Goal: Task Accomplishment & Management: Complete application form

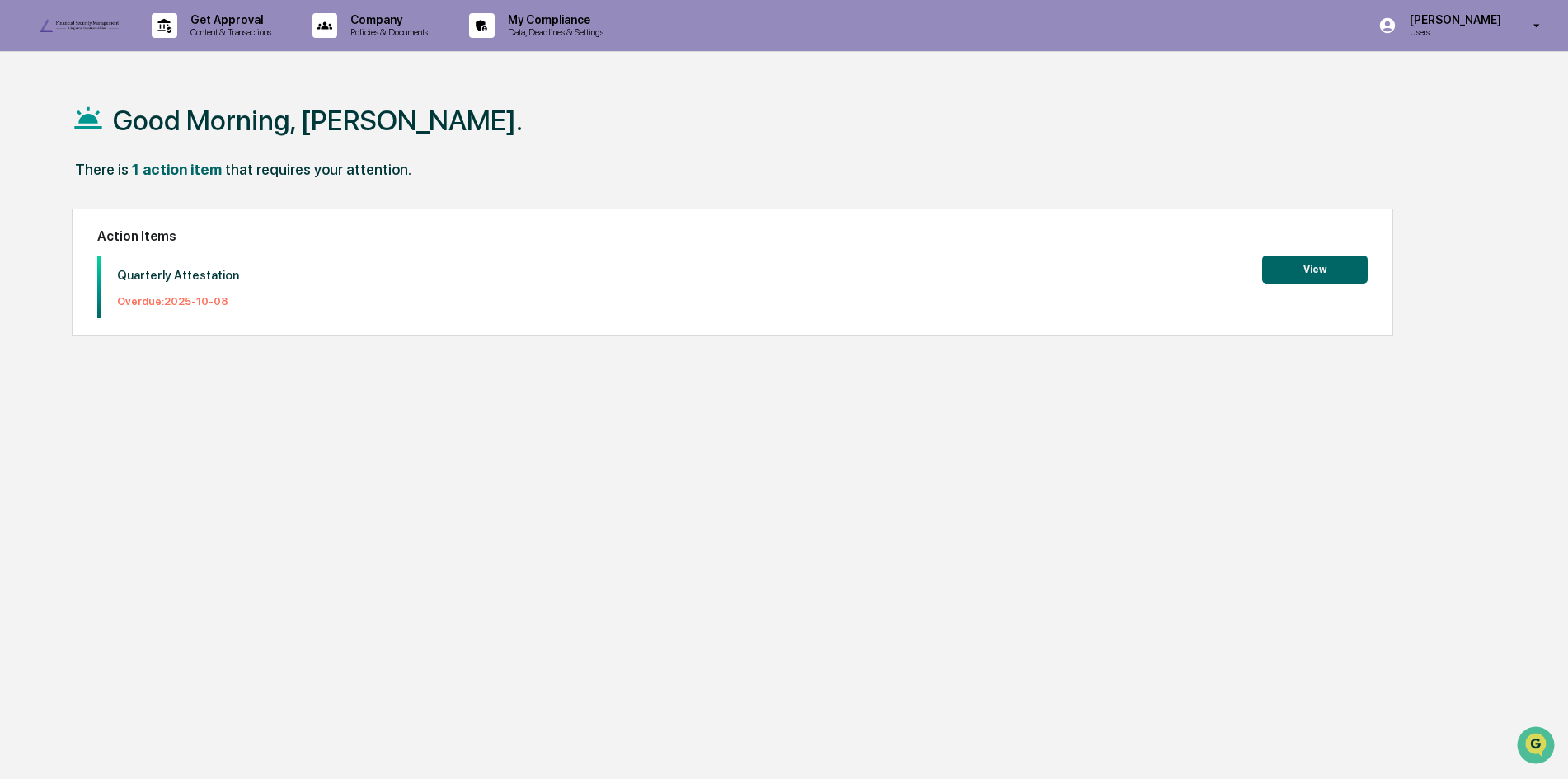
click at [1325, 270] on button "View" at bounding box center [1315, 270] width 105 height 28
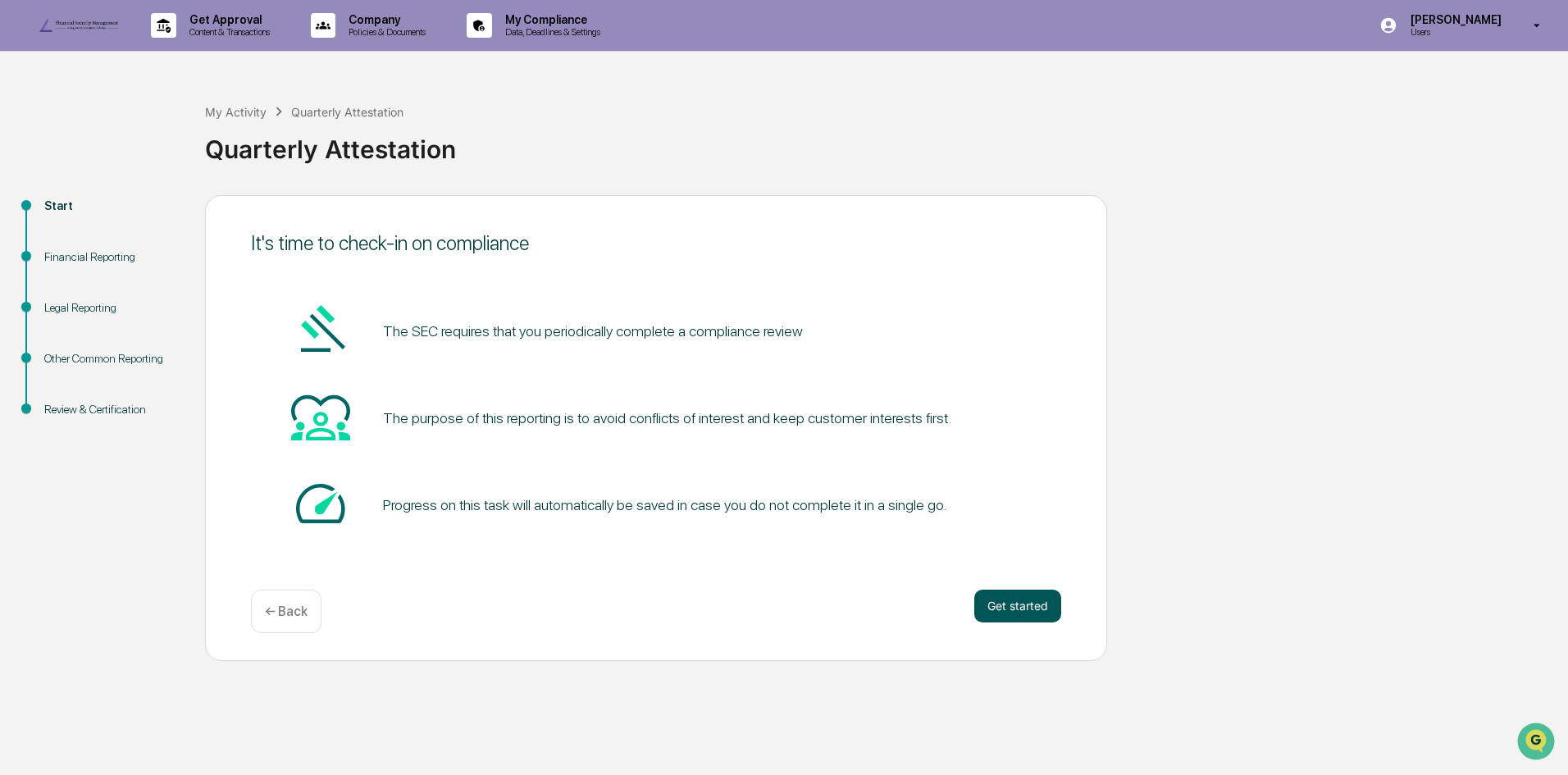
click at [1018, 622] on button "Get started" at bounding box center [1018, 606] width 87 height 33
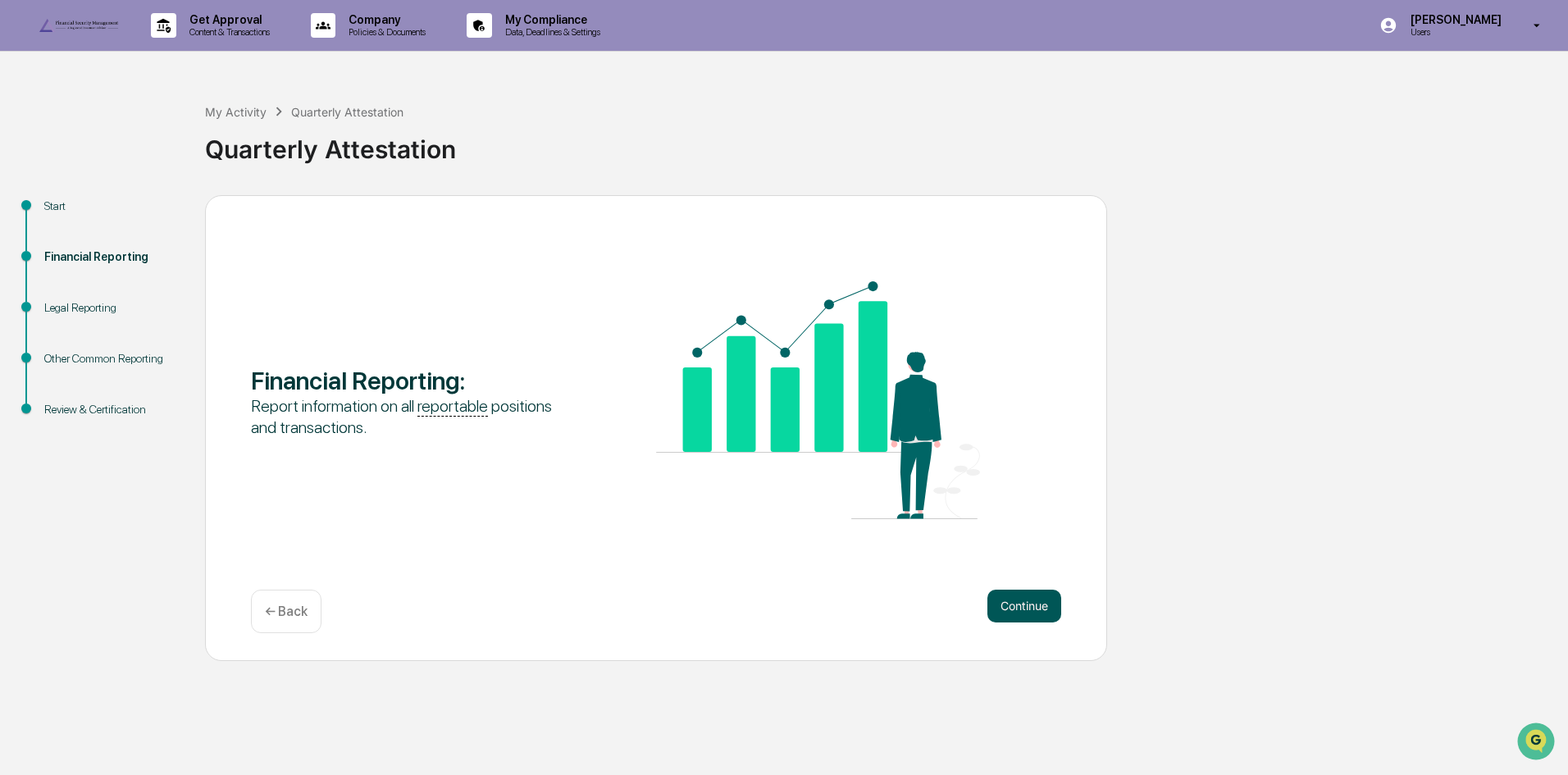
click at [997, 622] on button "Continue" at bounding box center [1024, 606] width 74 height 33
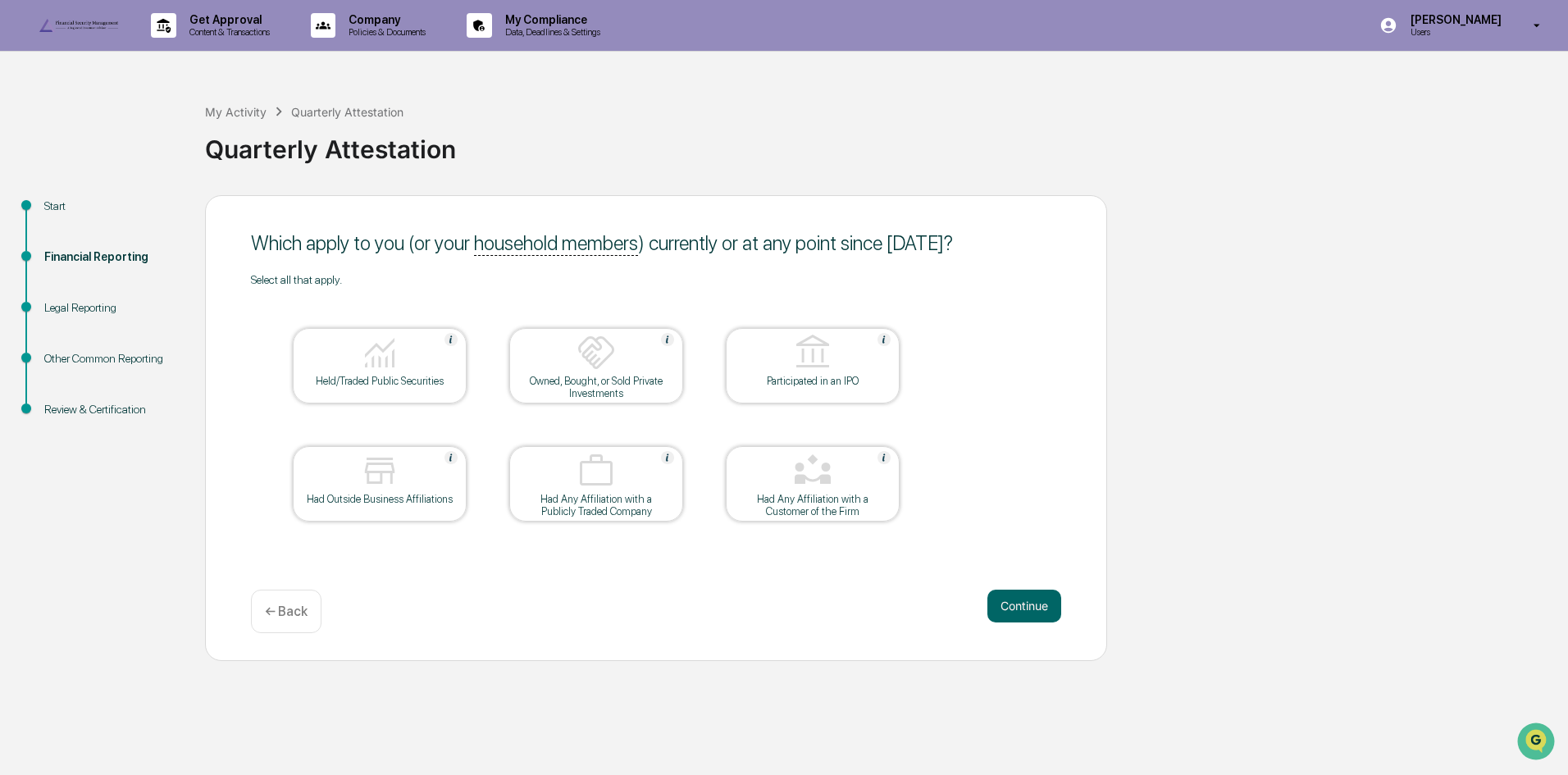
click at [410, 374] on div at bounding box center [379, 354] width 164 height 42
click at [1027, 622] on button "Continue" at bounding box center [1024, 606] width 74 height 33
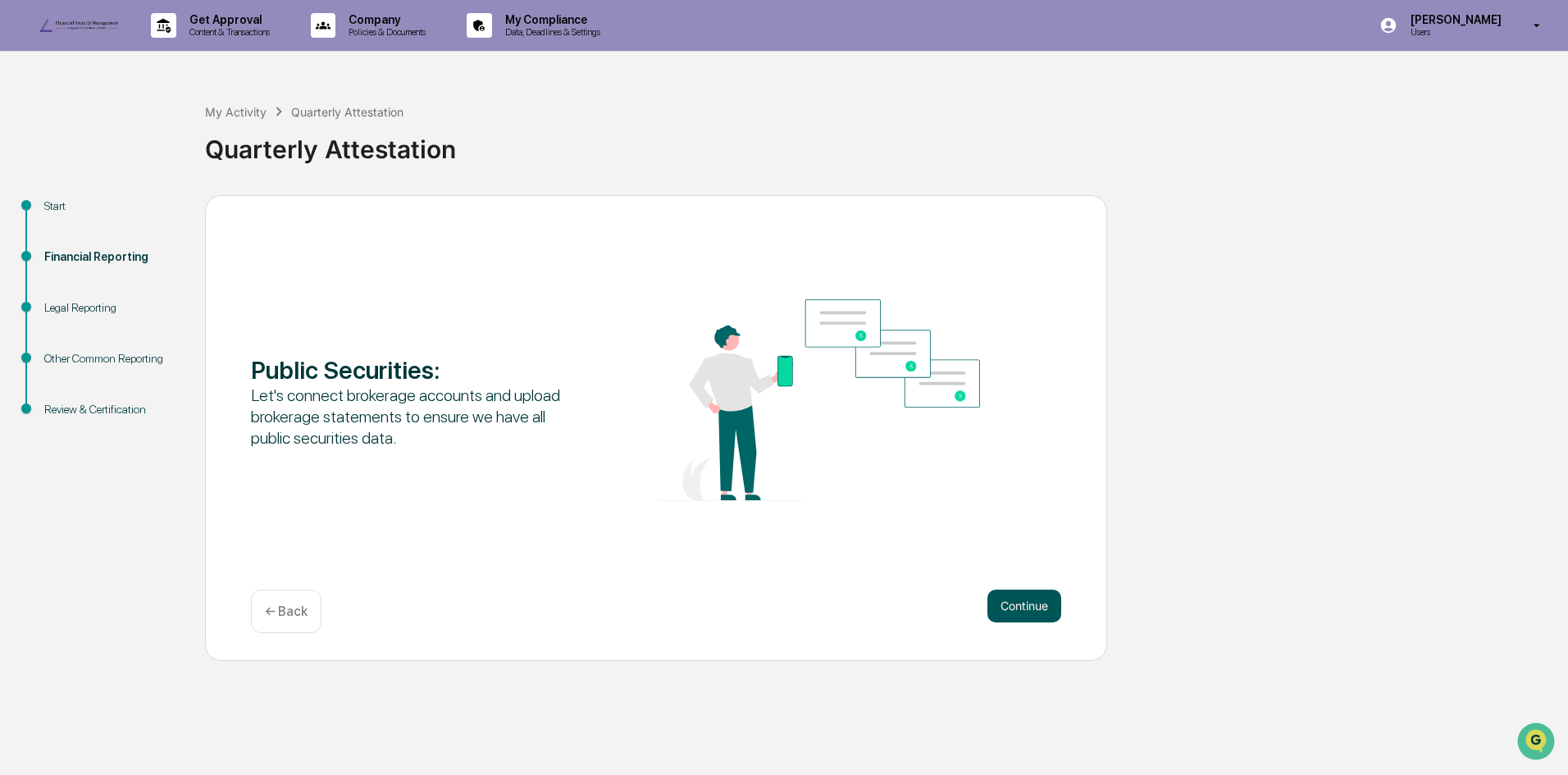
click at [1028, 622] on button "Continue" at bounding box center [1024, 606] width 74 height 33
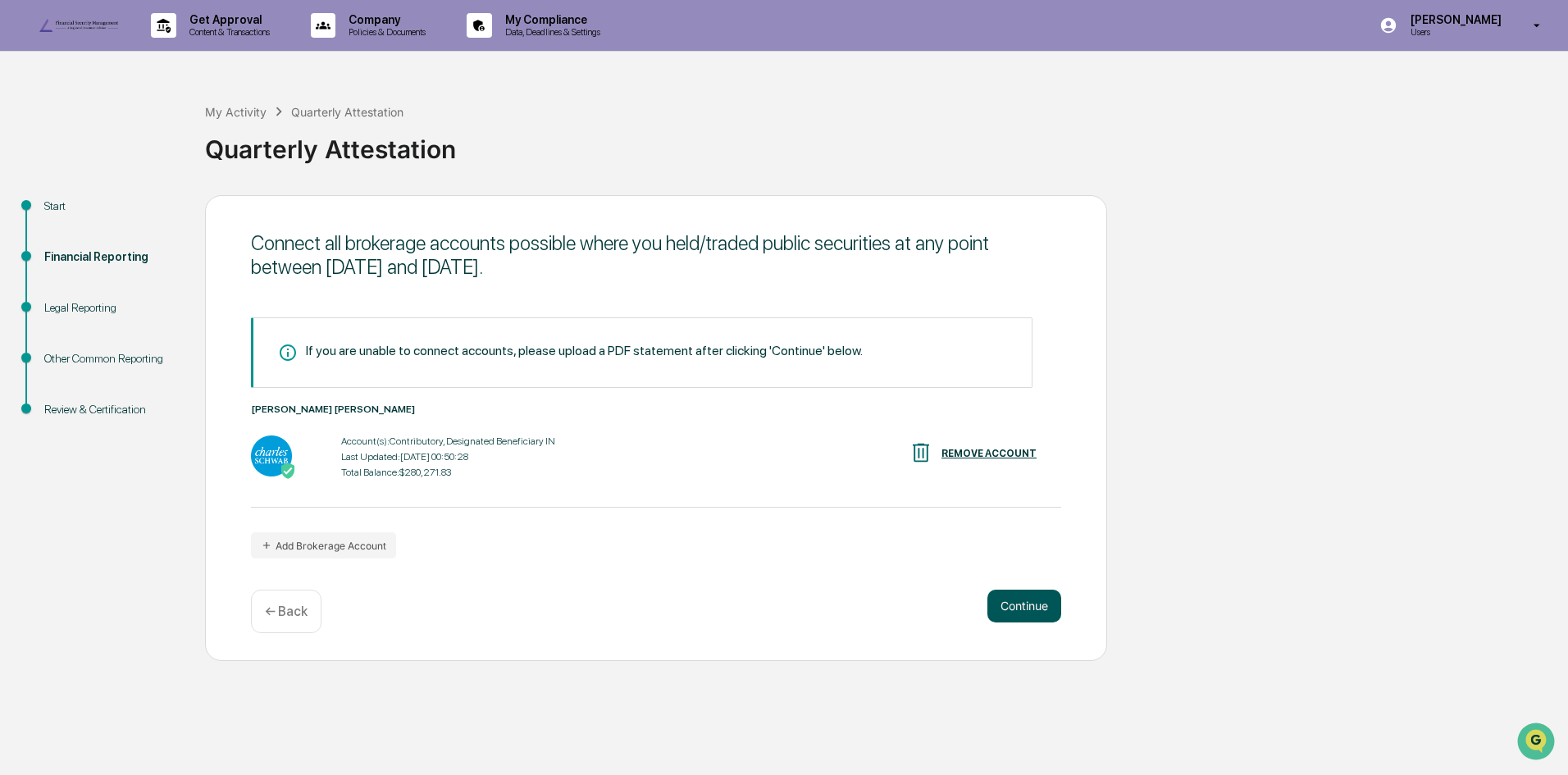
click at [1012, 622] on button "Continue" at bounding box center [1024, 606] width 74 height 33
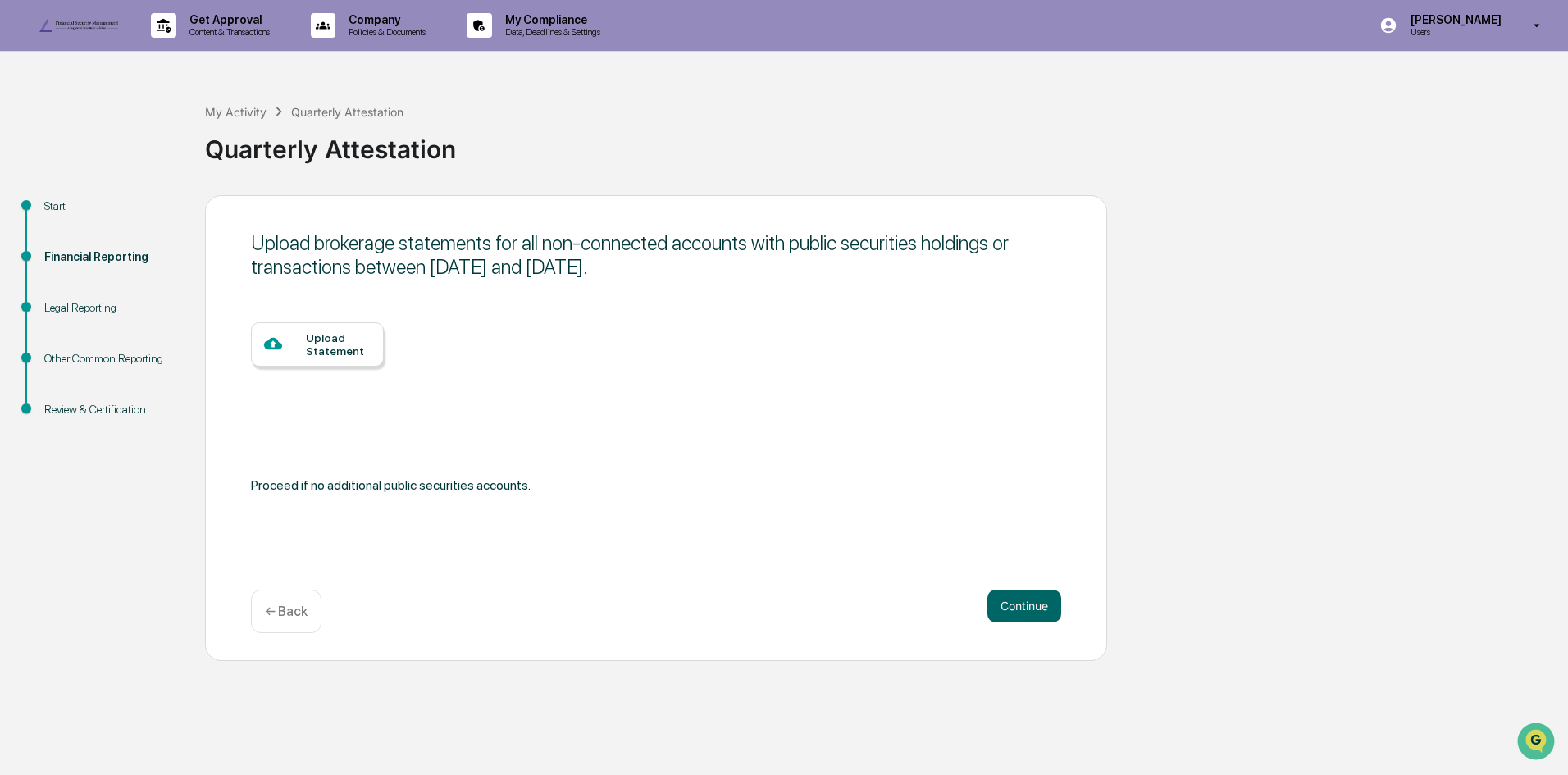
click at [281, 619] on p "← Back" at bounding box center [286, 611] width 43 height 16
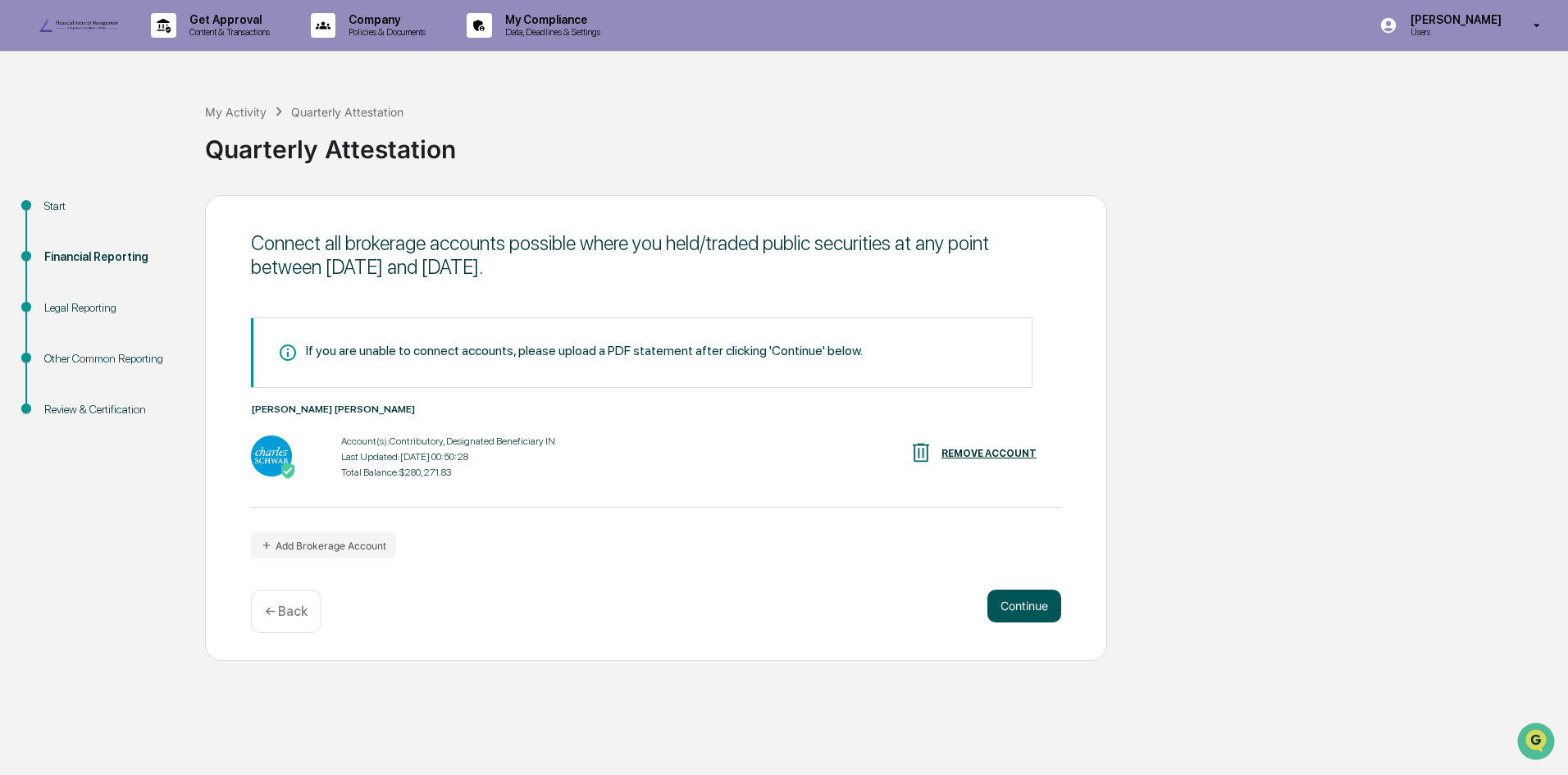
click at [1013, 622] on button "Continue" at bounding box center [1024, 606] width 74 height 33
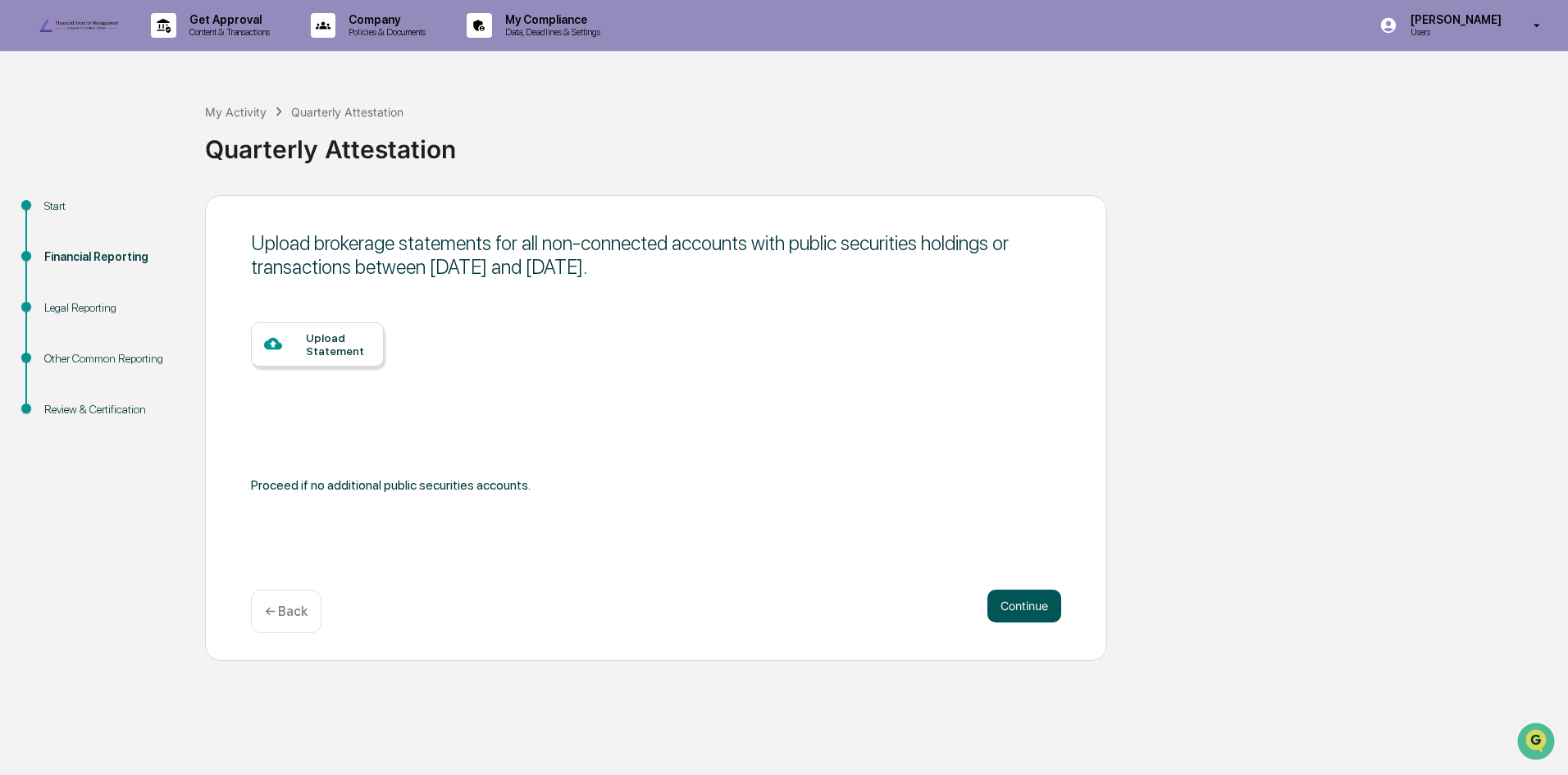
click at [1020, 622] on button "Continue" at bounding box center [1024, 606] width 74 height 33
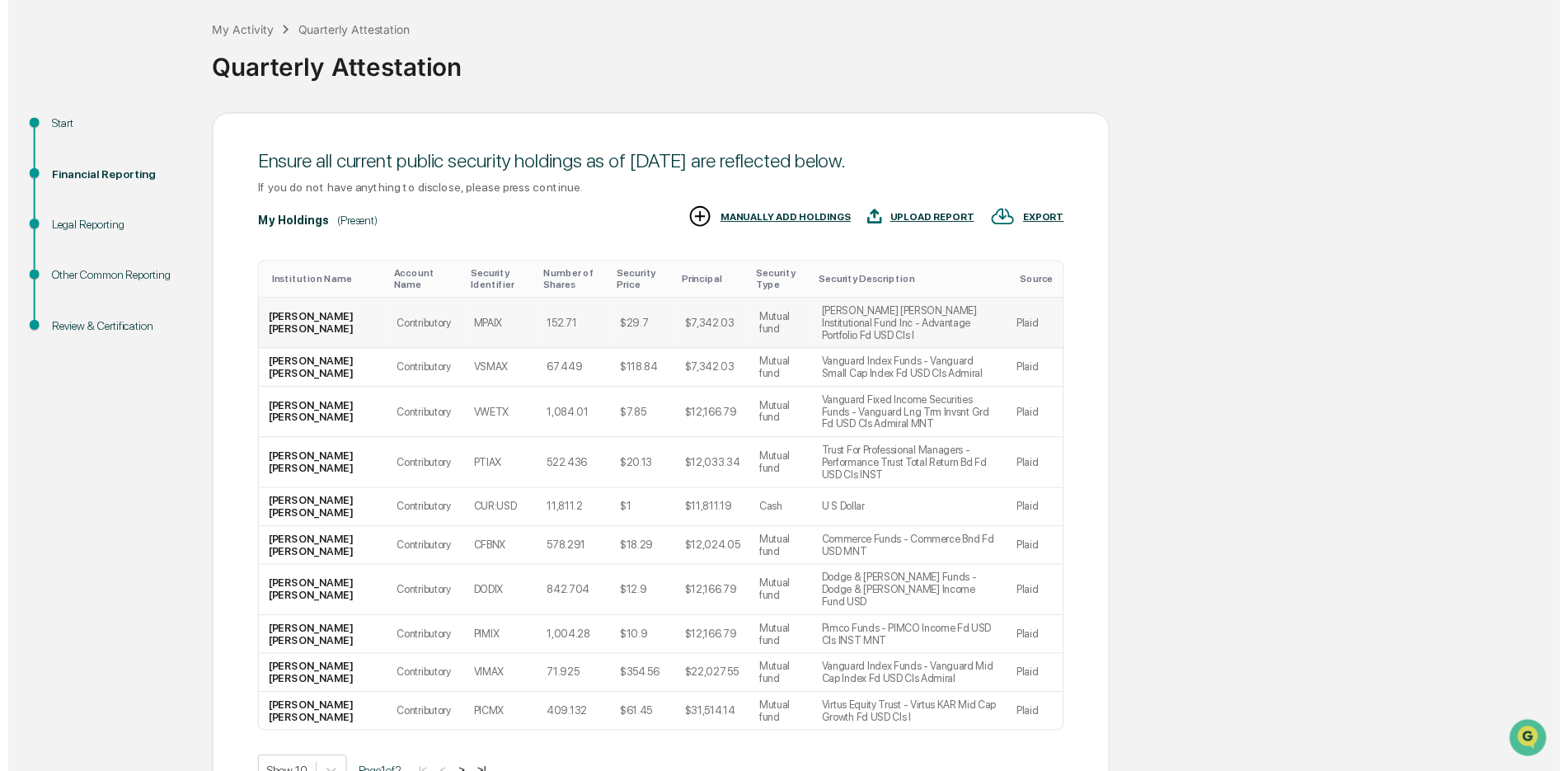
scroll to position [167, 0]
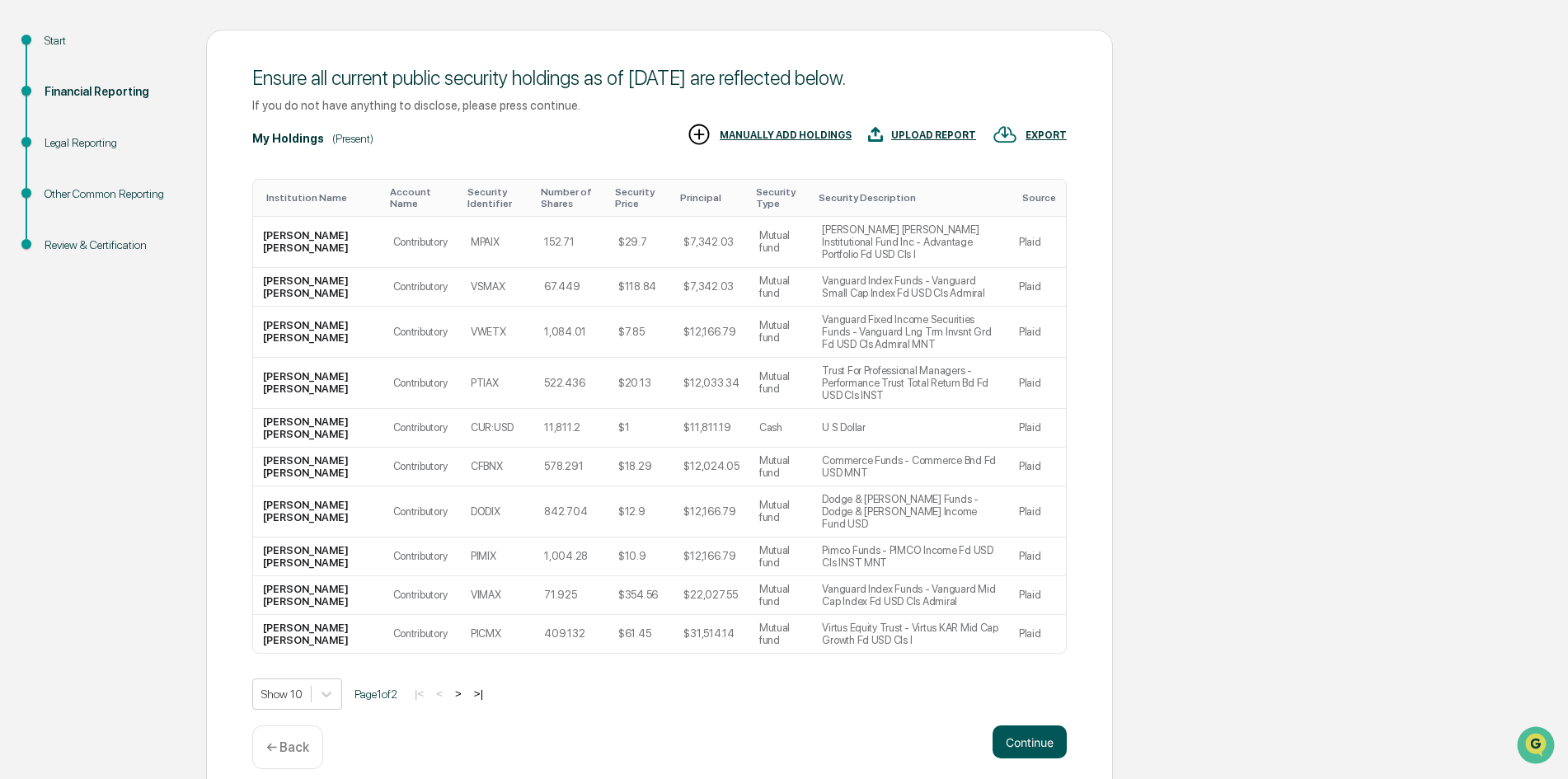
click at [1013, 729] on button "Continue" at bounding box center [1030, 741] width 74 height 33
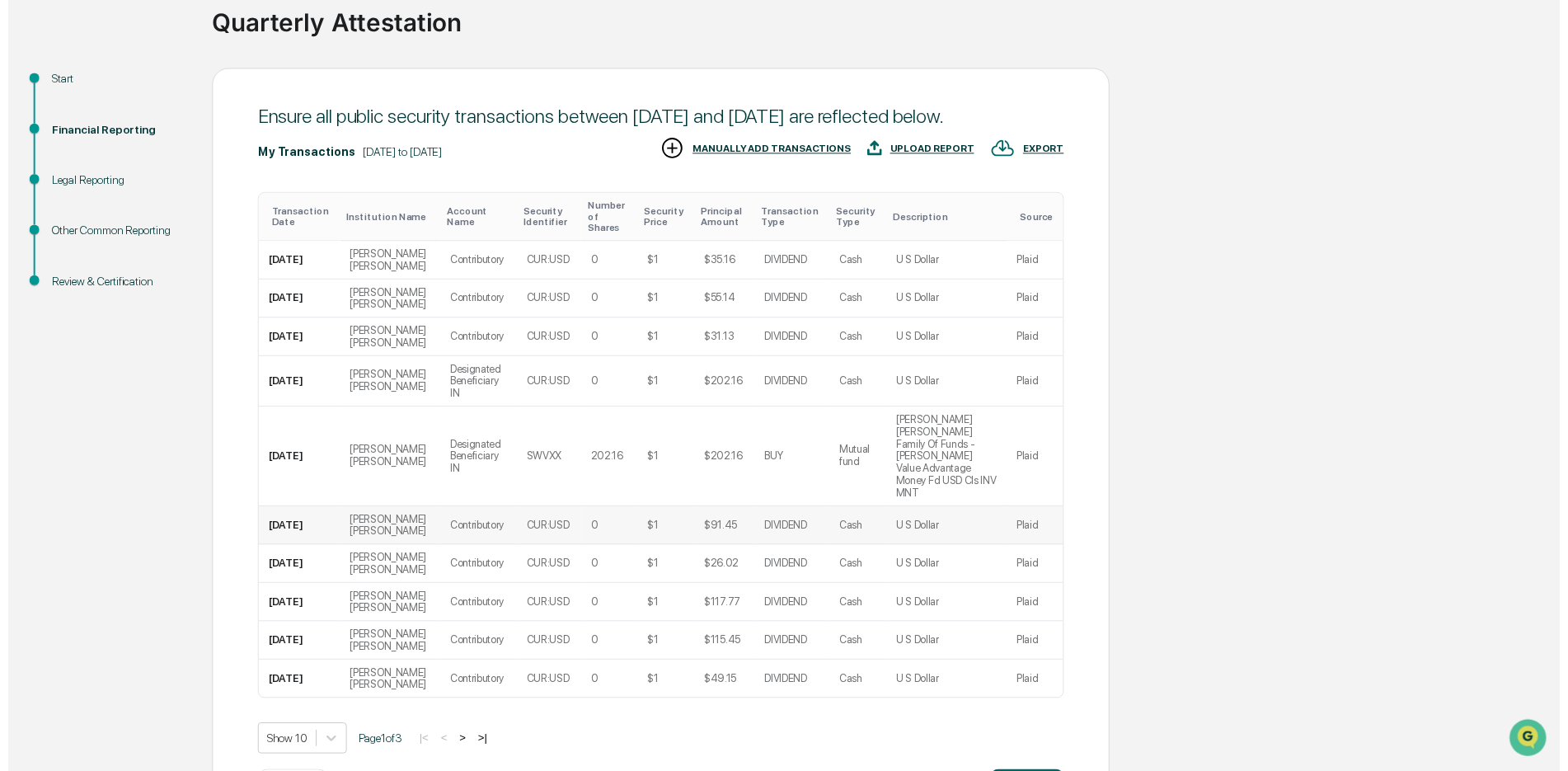
scroll to position [165, 0]
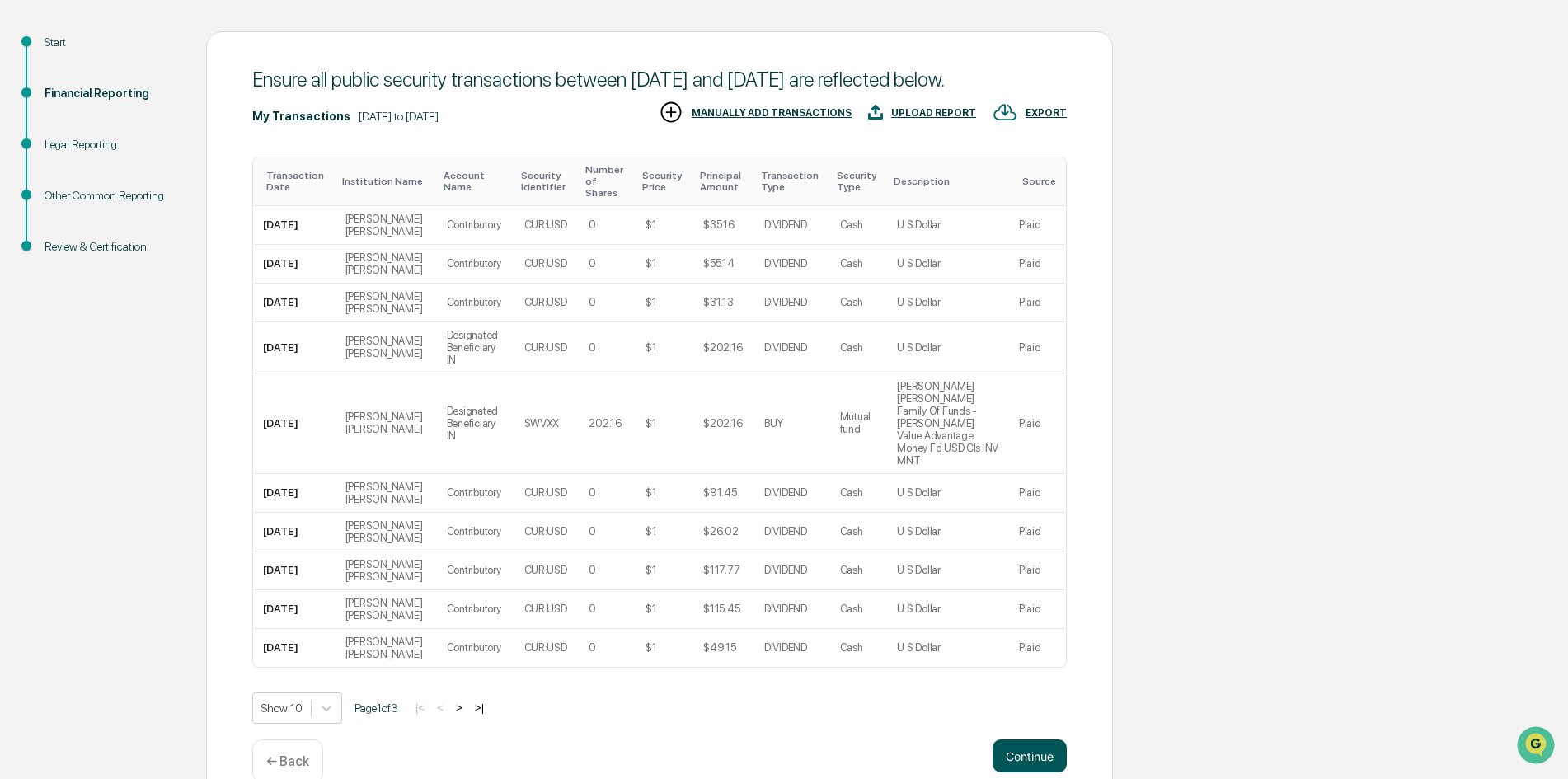
click at [1046, 749] on button "Continue" at bounding box center [1030, 755] width 74 height 33
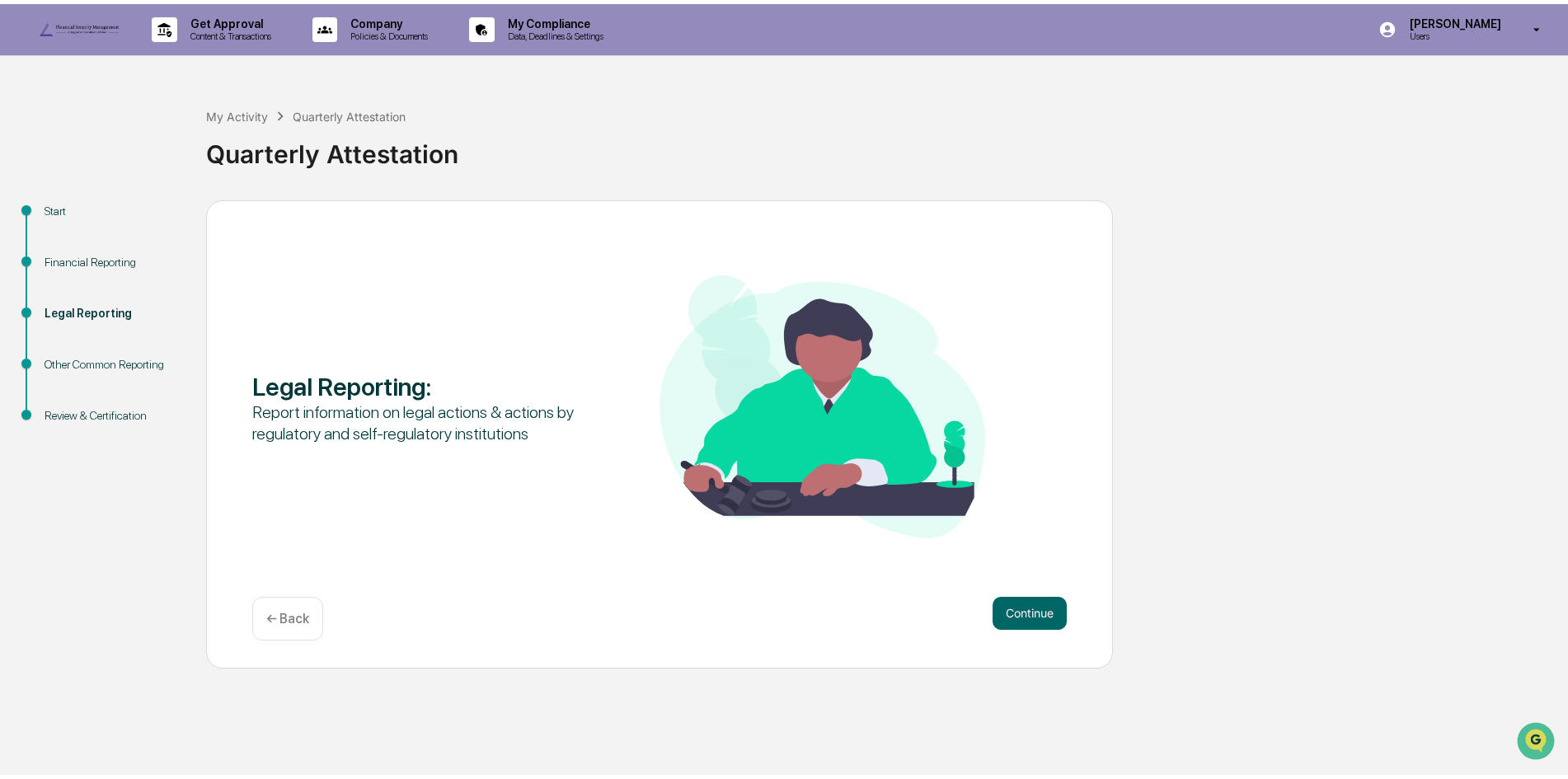
scroll to position [0, 0]
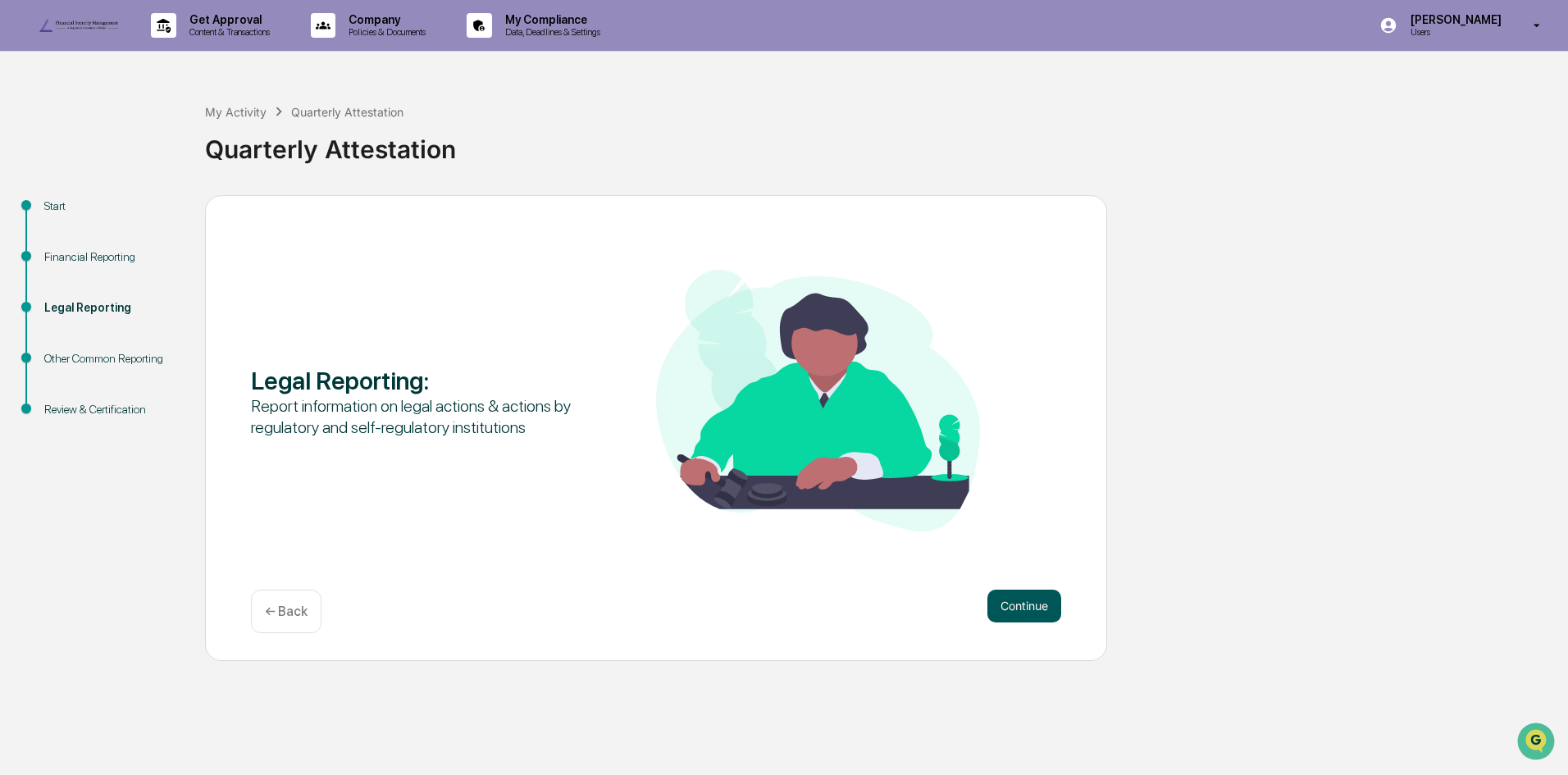
click at [1004, 622] on button "Continue" at bounding box center [1024, 606] width 74 height 33
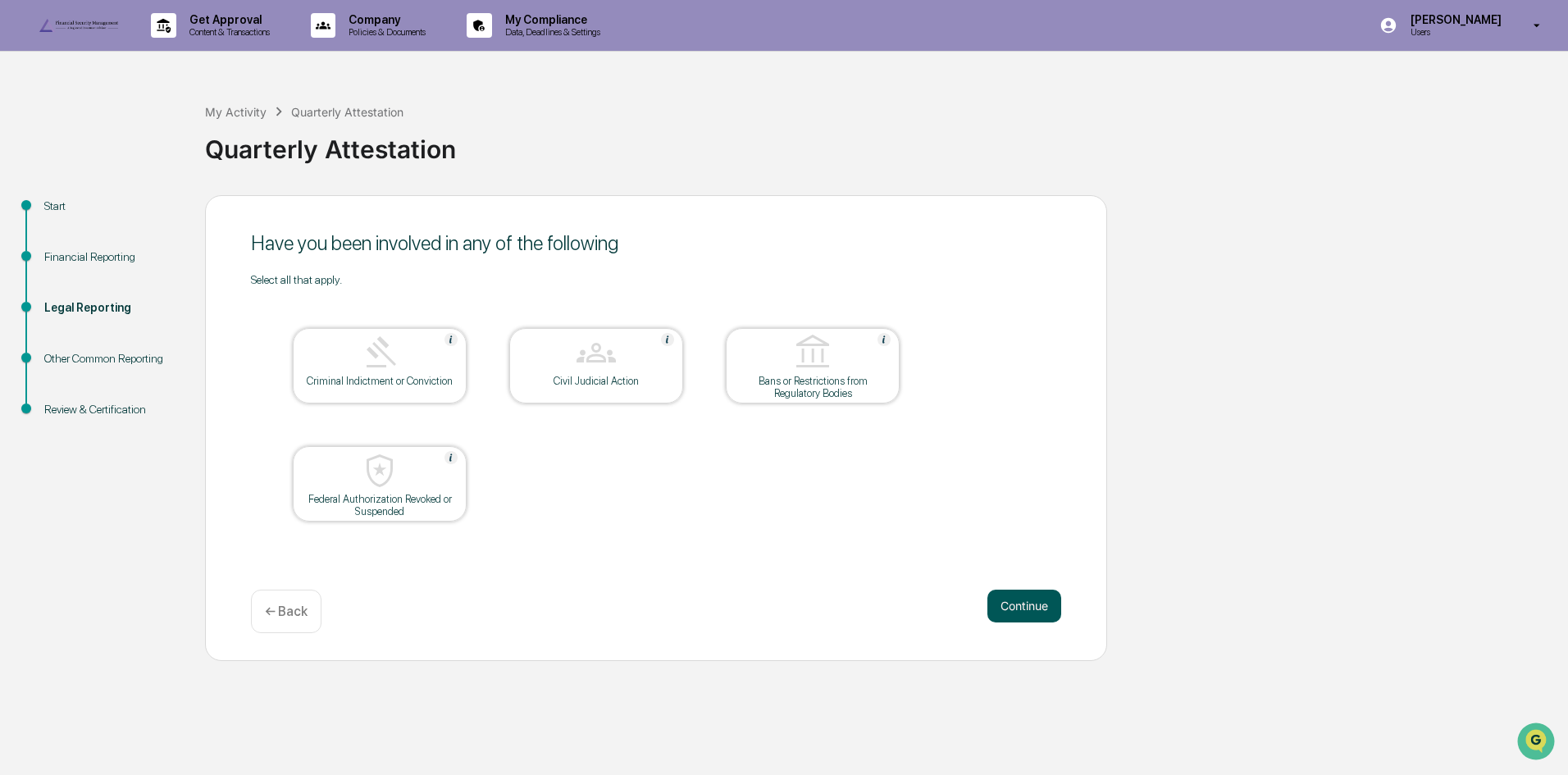
click at [1007, 622] on button "Continue" at bounding box center [1024, 606] width 74 height 33
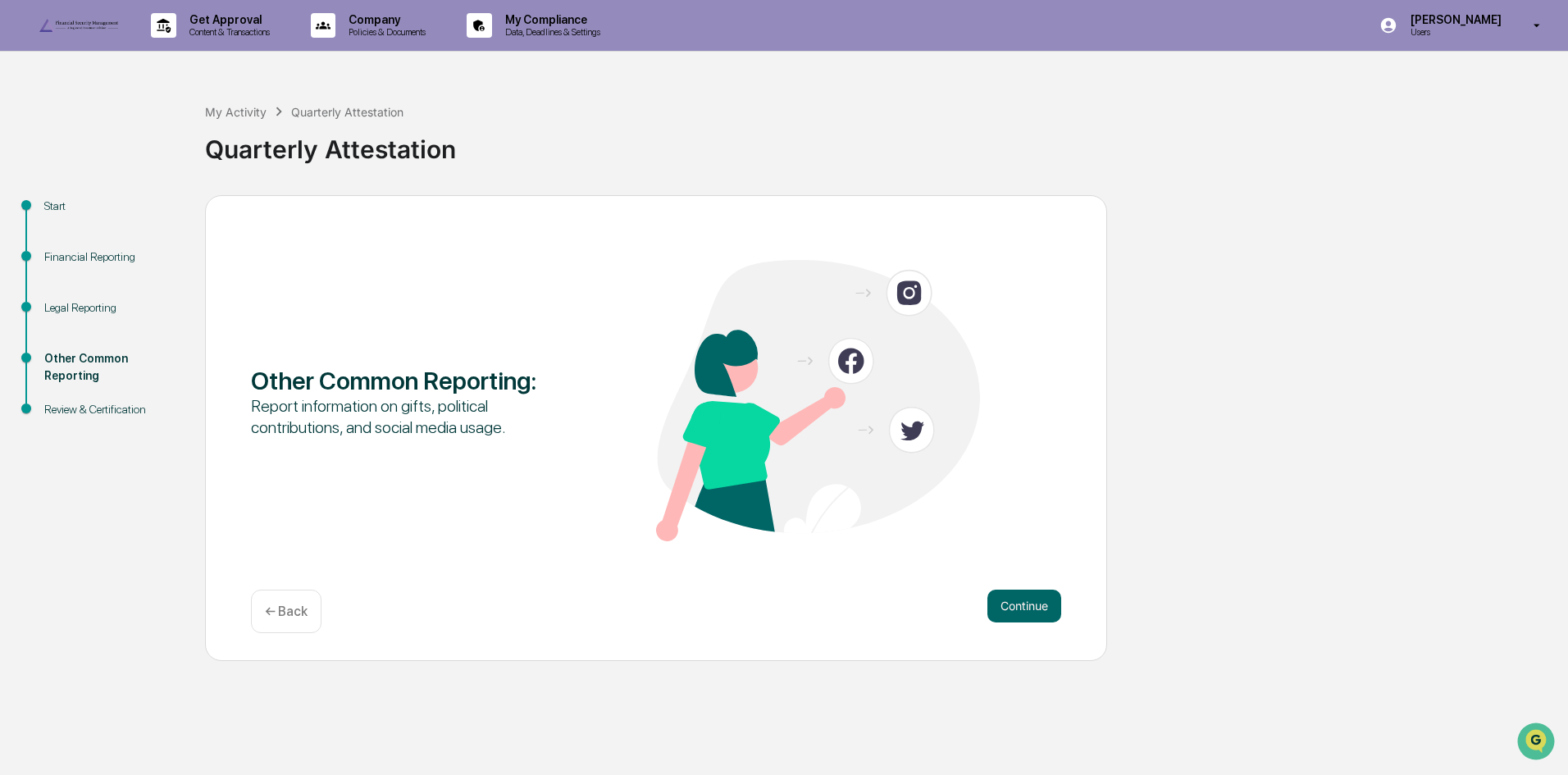
click at [1007, 622] on button "Continue" at bounding box center [1024, 606] width 74 height 33
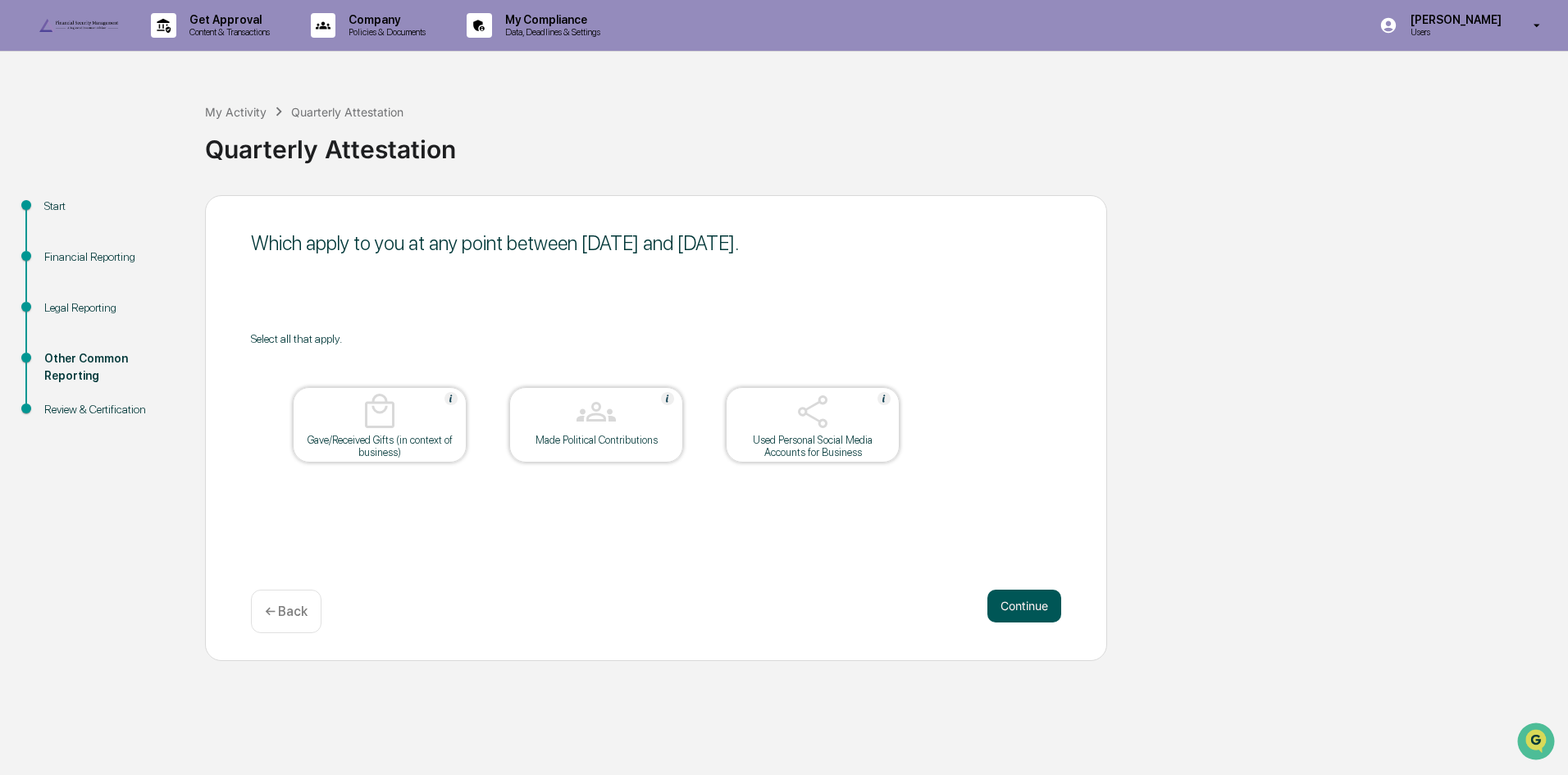
click at [1011, 622] on button "Continue" at bounding box center [1024, 606] width 74 height 33
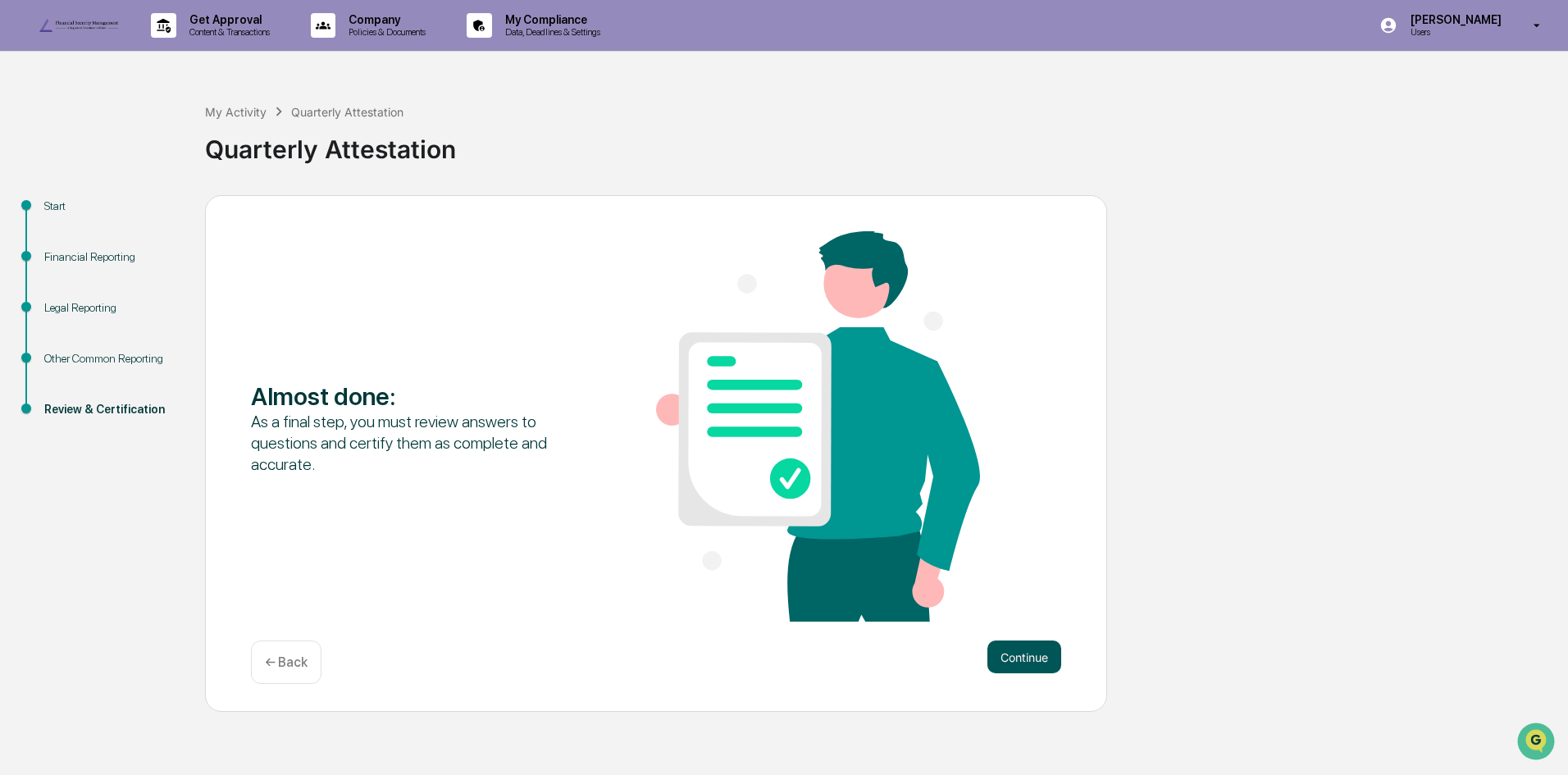
click at [1033, 673] on button "Continue" at bounding box center [1024, 656] width 74 height 33
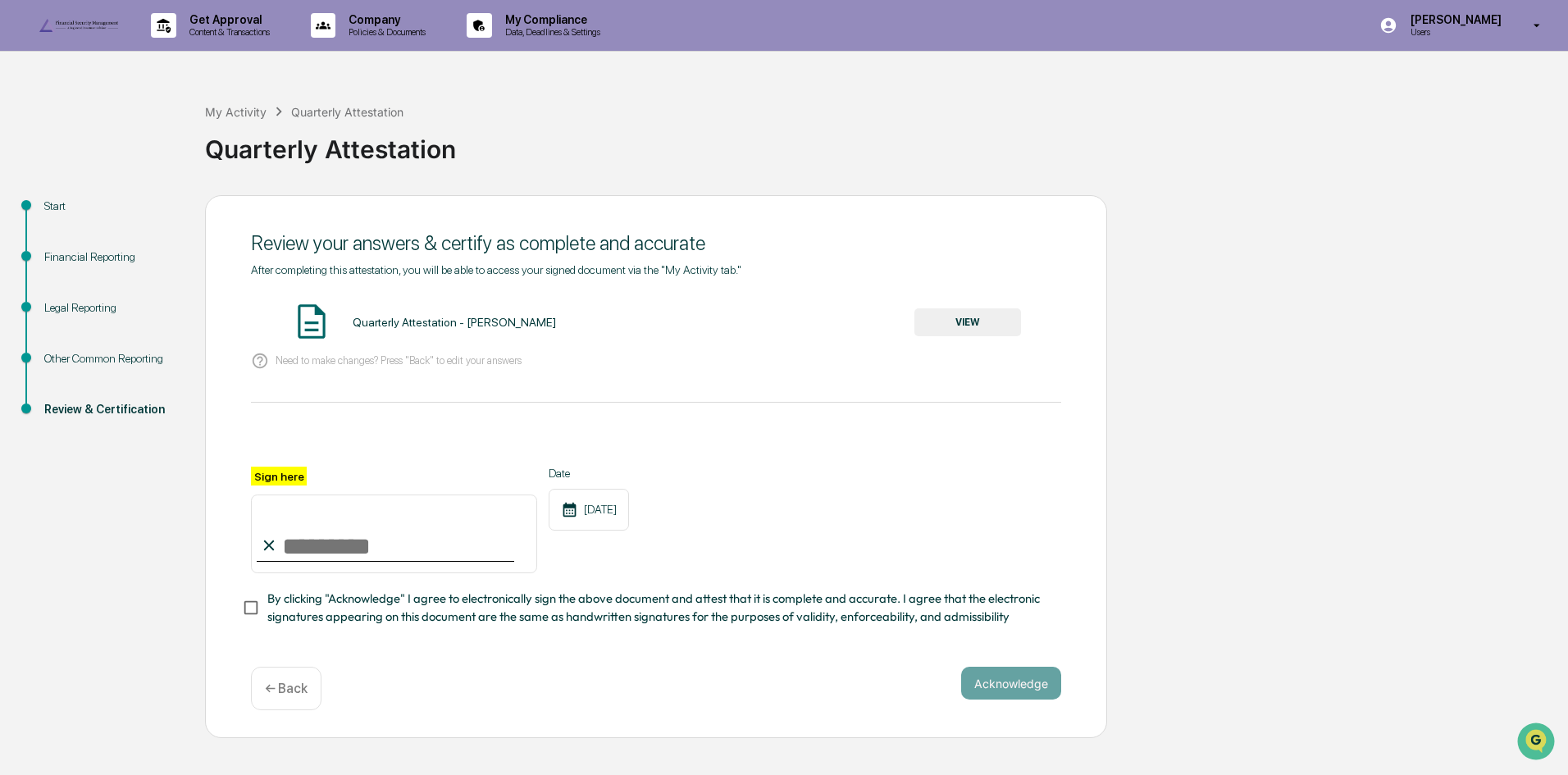
click at [320, 573] on input "Sign here" at bounding box center [394, 534] width 286 height 79
type input "*********"
click at [1026, 699] on button "Acknowledge" at bounding box center [1010, 682] width 100 height 33
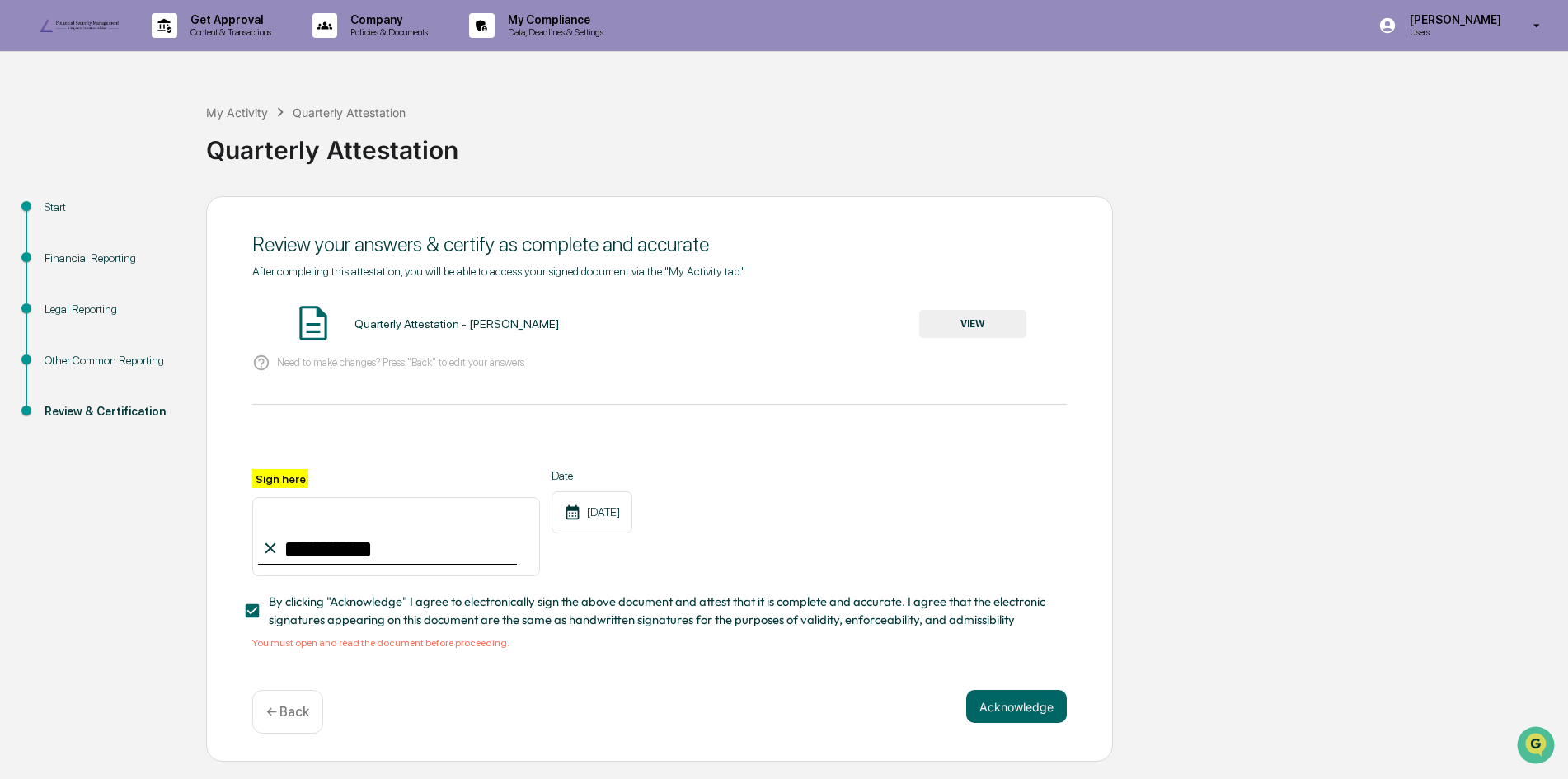
click at [966, 338] on button "VIEW" at bounding box center [973, 324] width 107 height 28
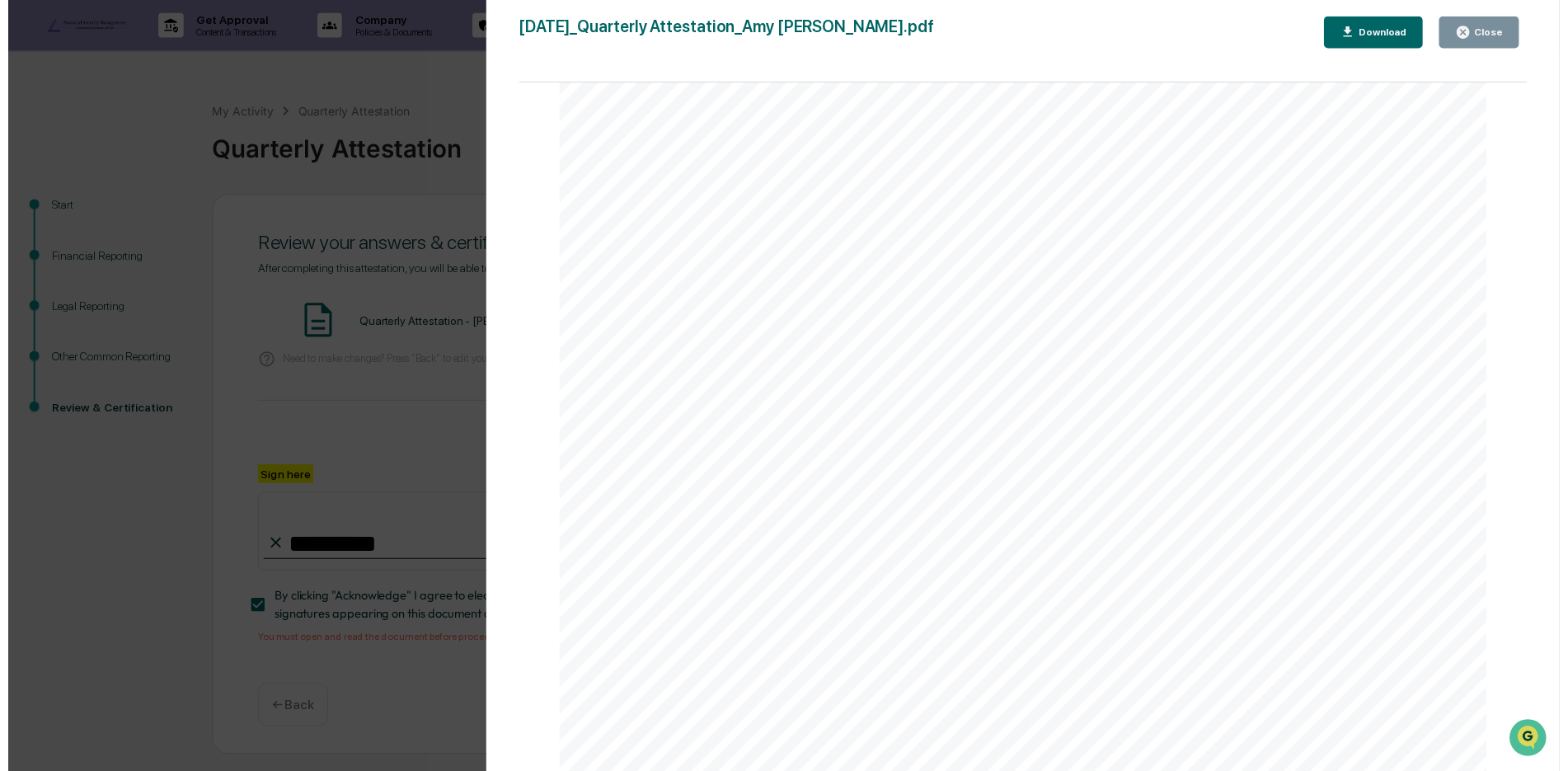
scroll to position [19, 0]
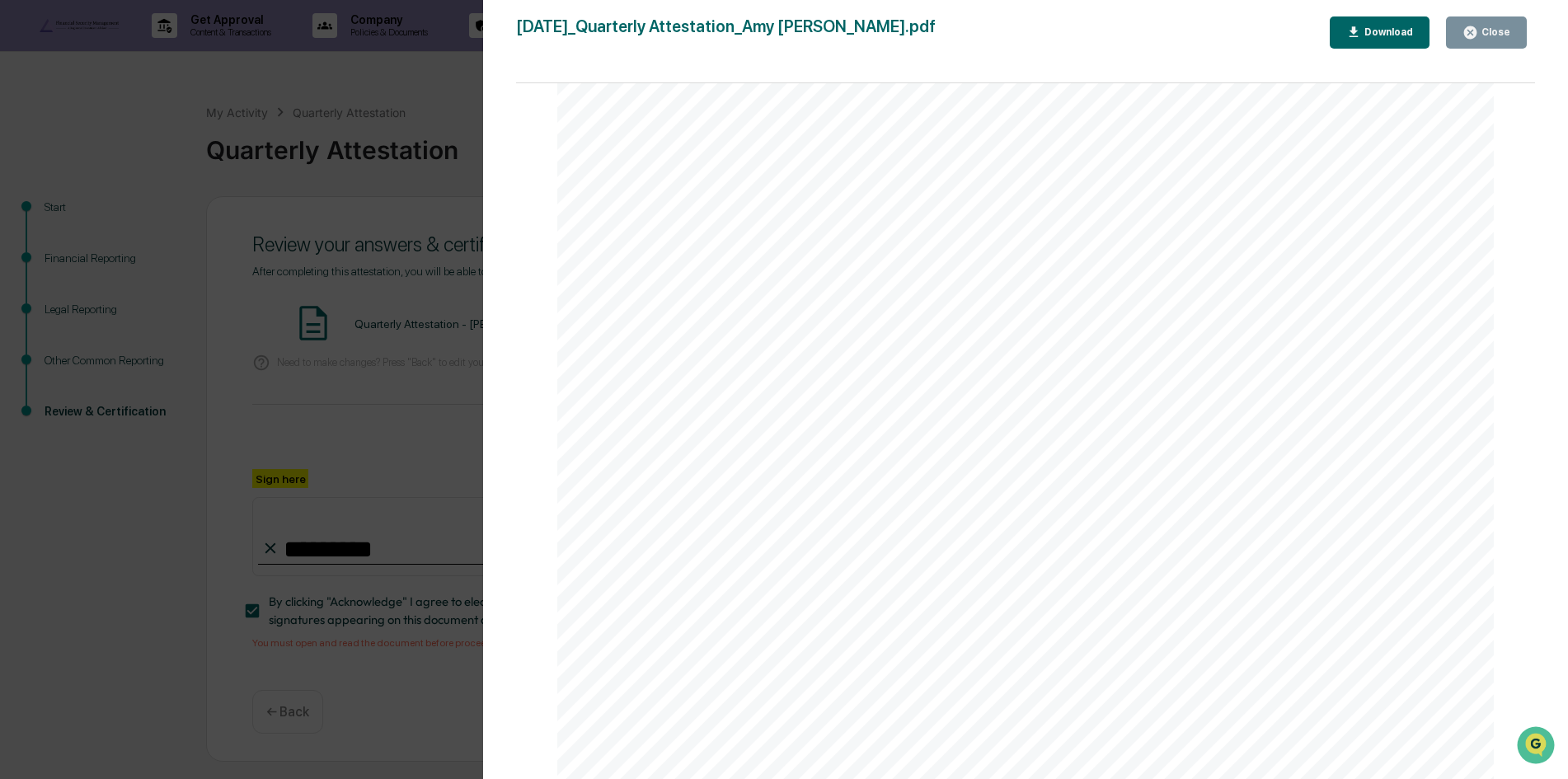
click at [1495, 37] on div "Close" at bounding box center [1494, 32] width 32 height 11
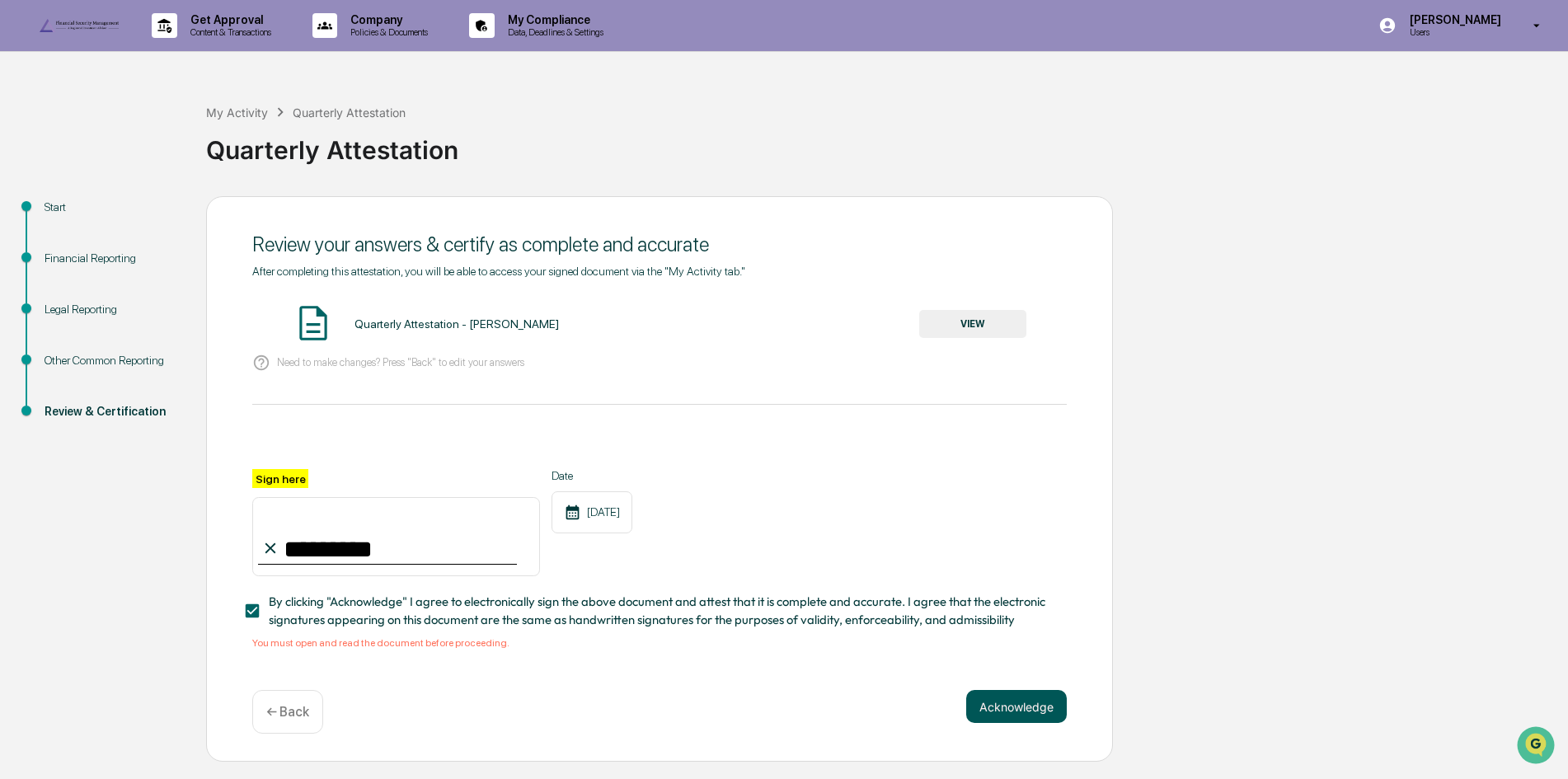
click at [1007, 723] on button "Acknowledge" at bounding box center [1016, 706] width 101 height 33
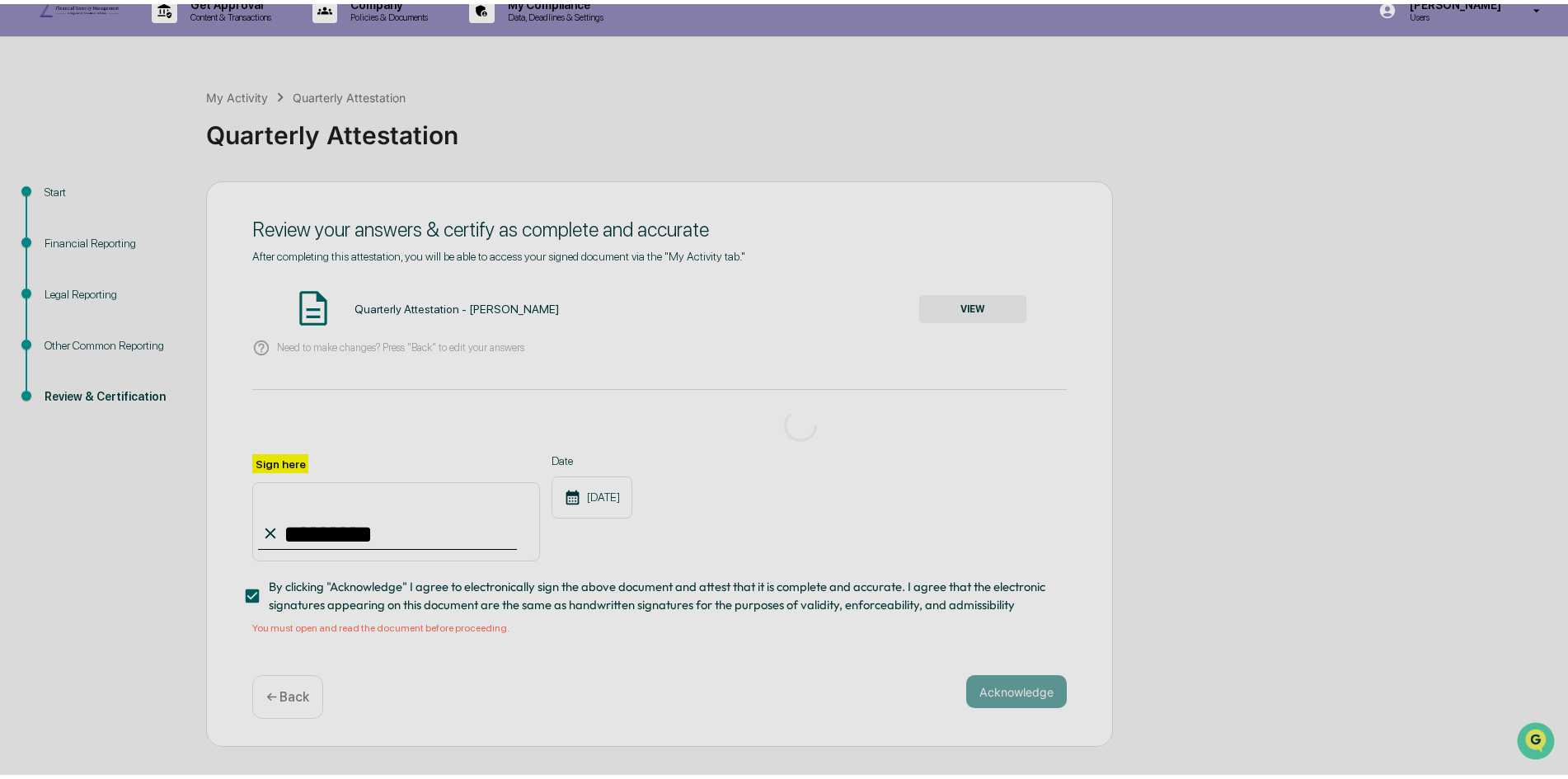
scroll to position [0, 0]
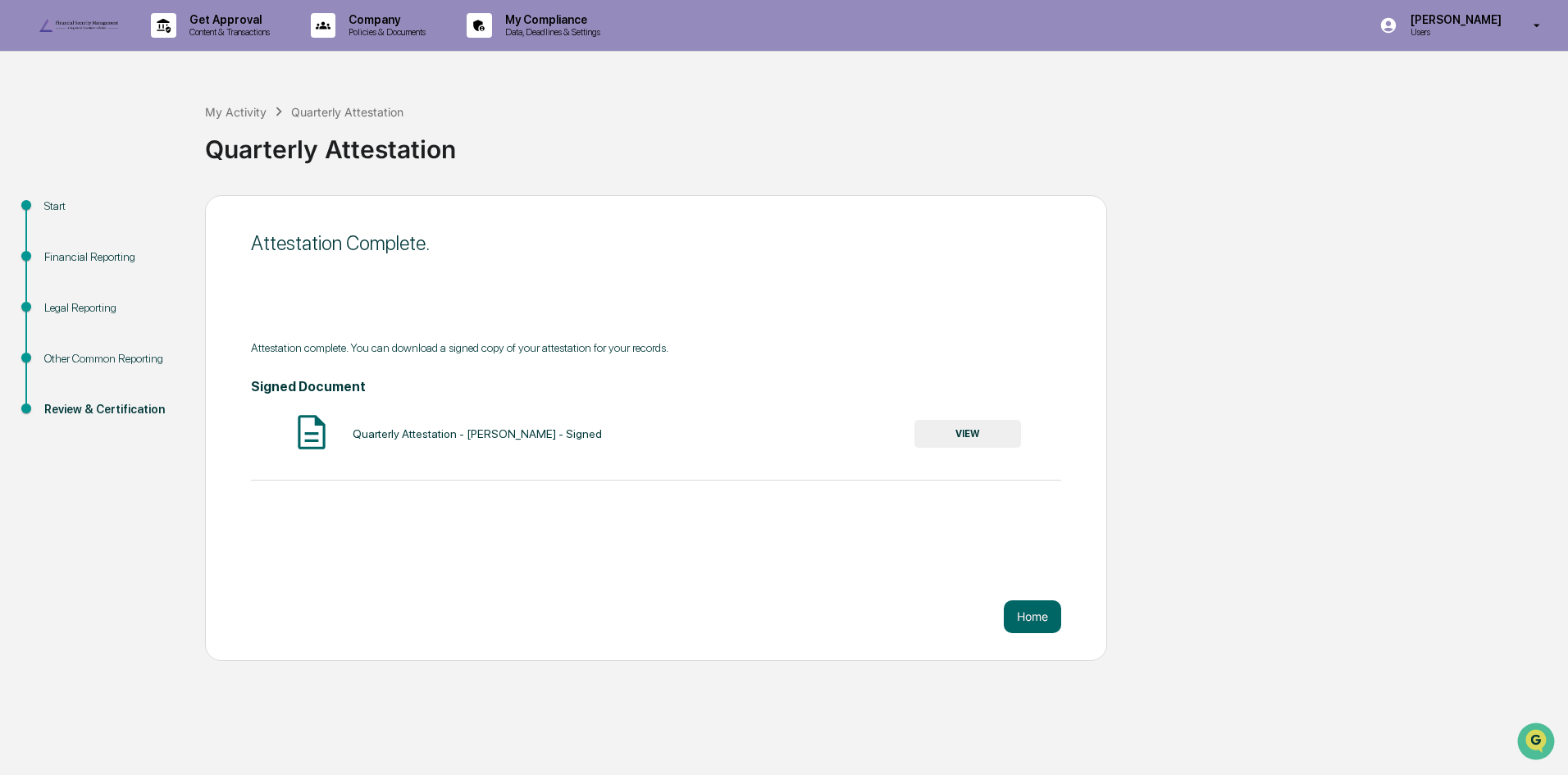
click at [952, 447] on button "VIEW" at bounding box center [968, 433] width 107 height 28
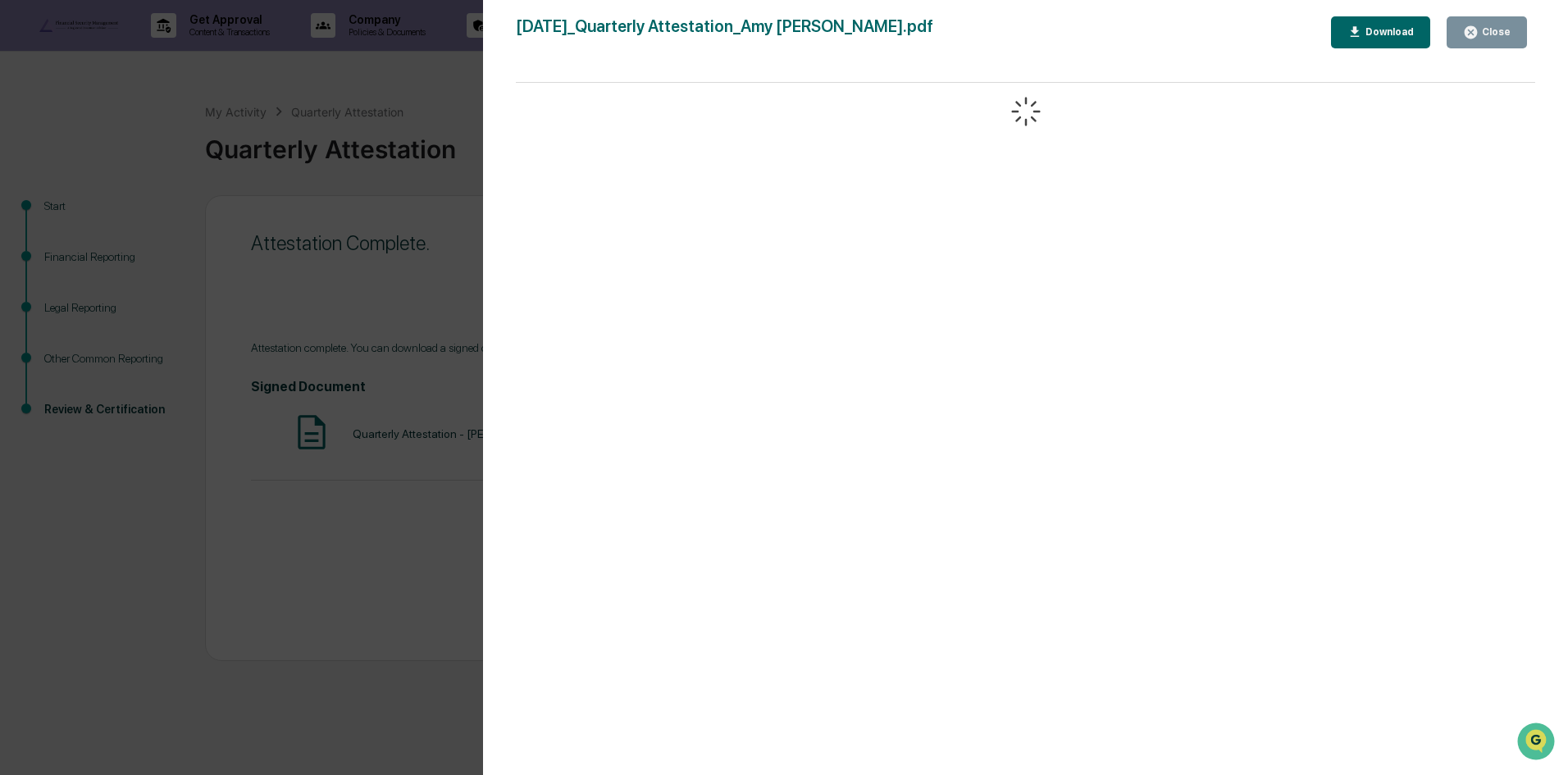
click at [1377, 29] on div "Download" at bounding box center [1387, 32] width 51 height 11
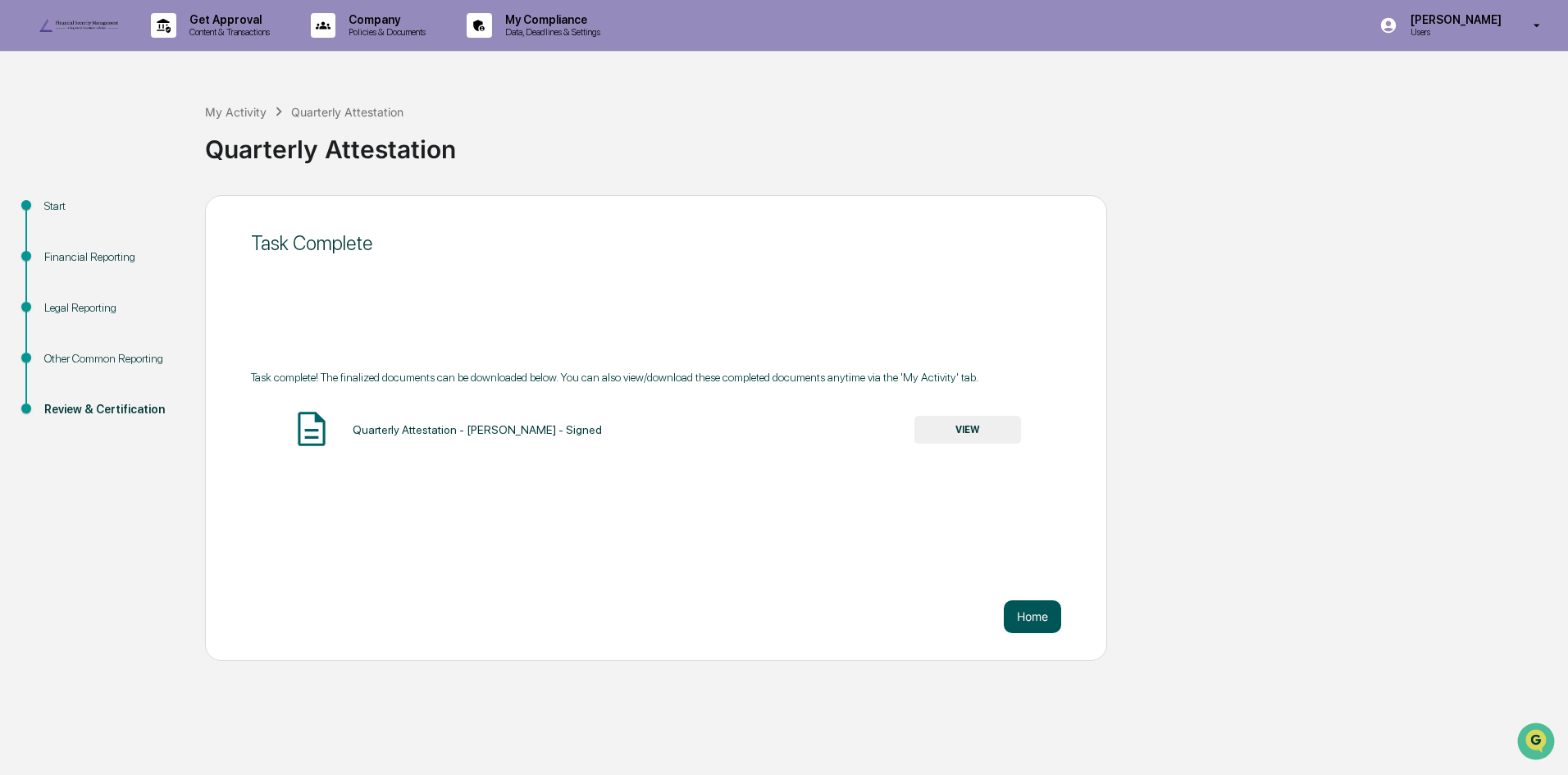
click at [1019, 633] on button "Home" at bounding box center [1032, 616] width 57 height 33
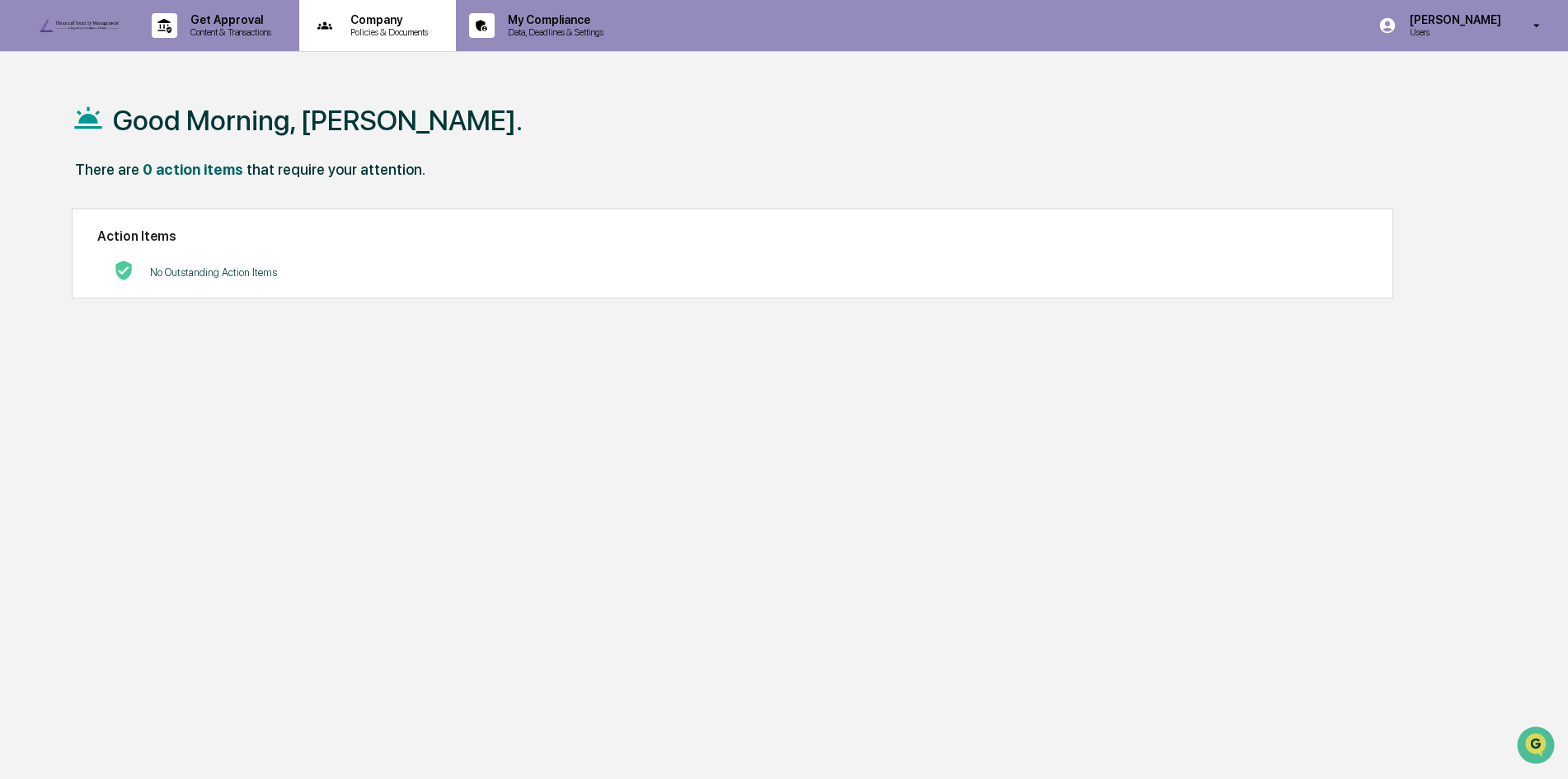
click at [391, 25] on p "Company" at bounding box center [386, 20] width 99 height 13
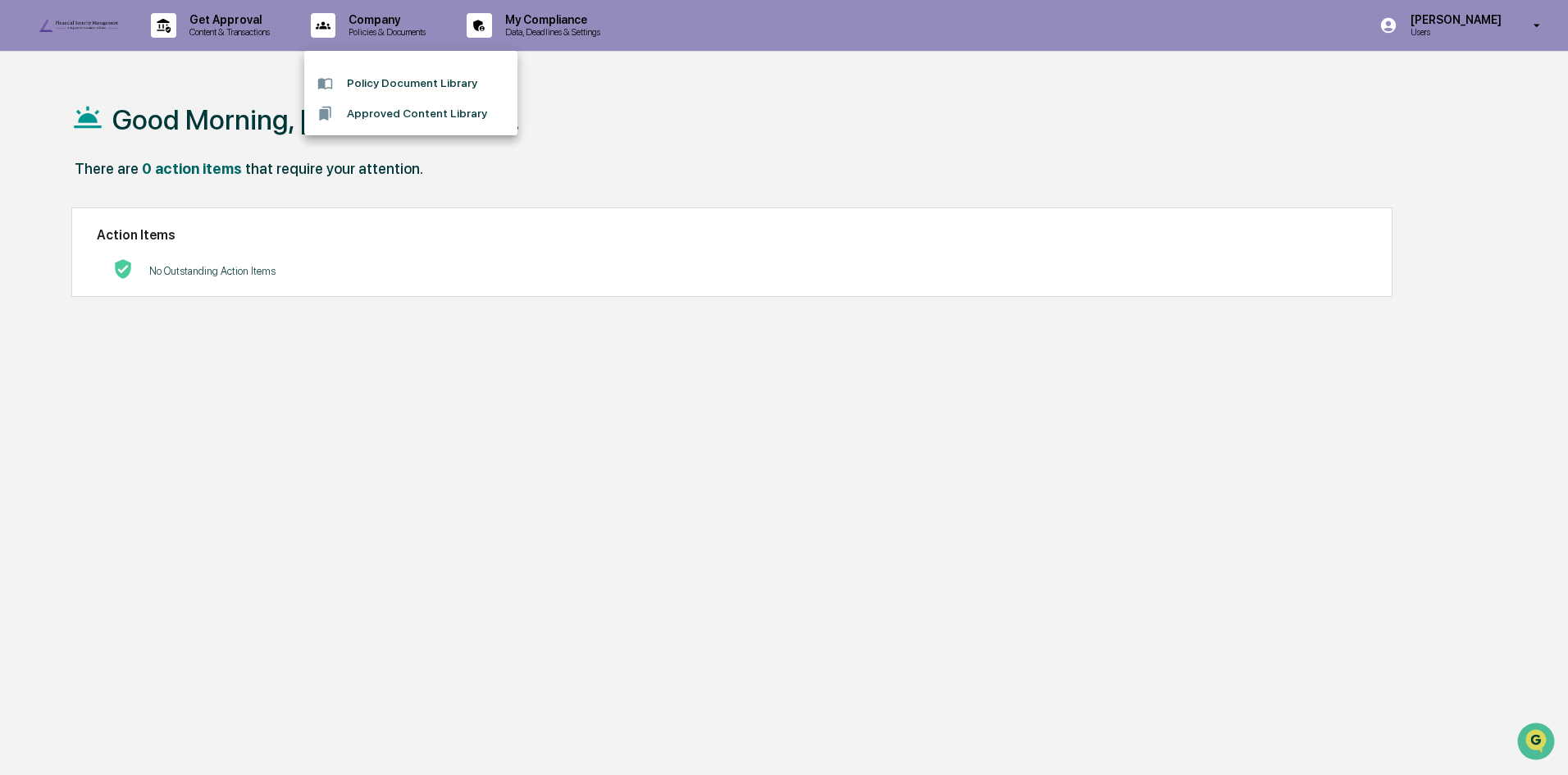
click at [406, 85] on li "Policy Document Library" at bounding box center [411, 83] width 213 height 30
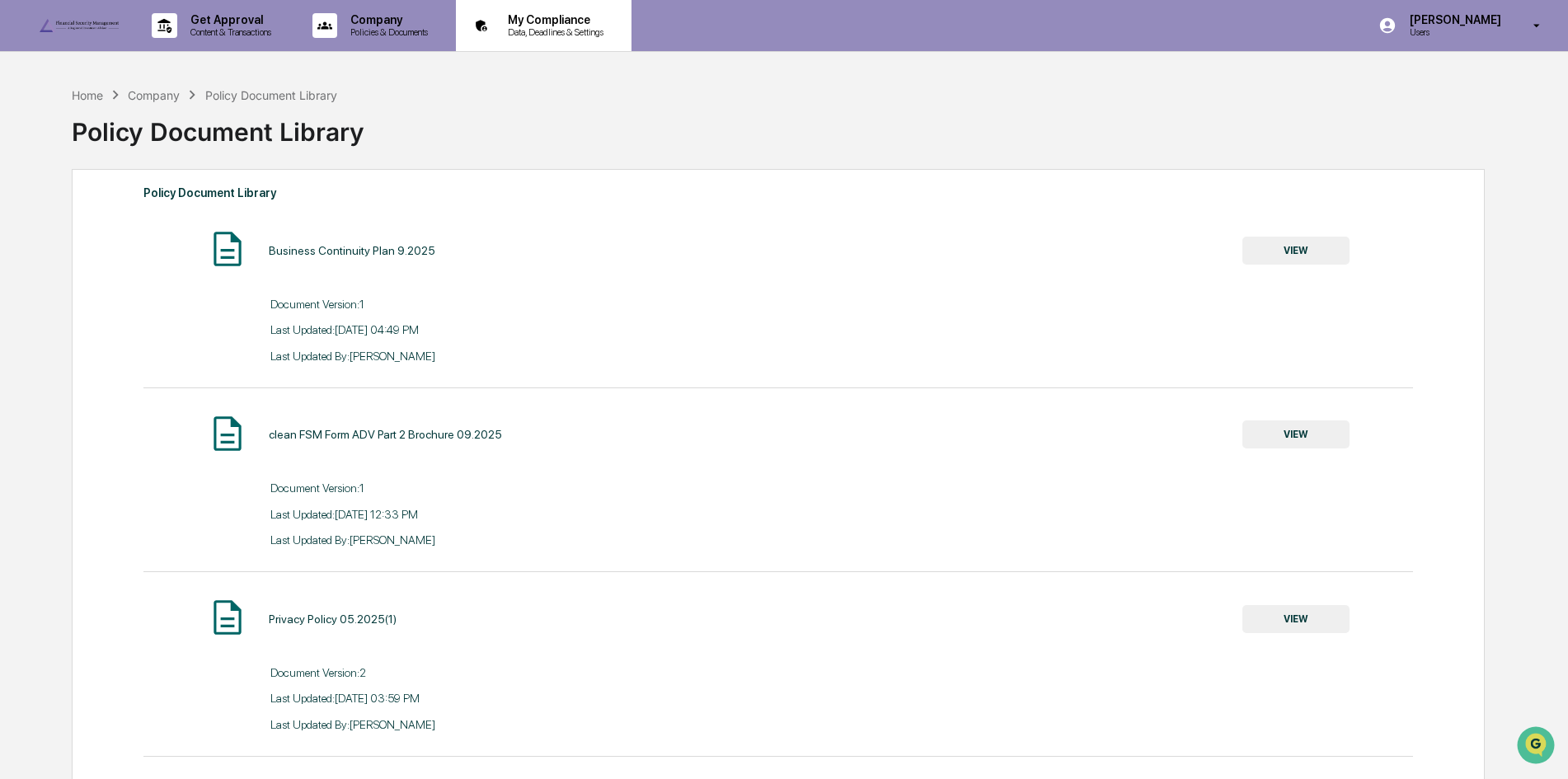
click at [565, 32] on p "Data, Deadlines & Settings" at bounding box center [553, 32] width 117 height 11
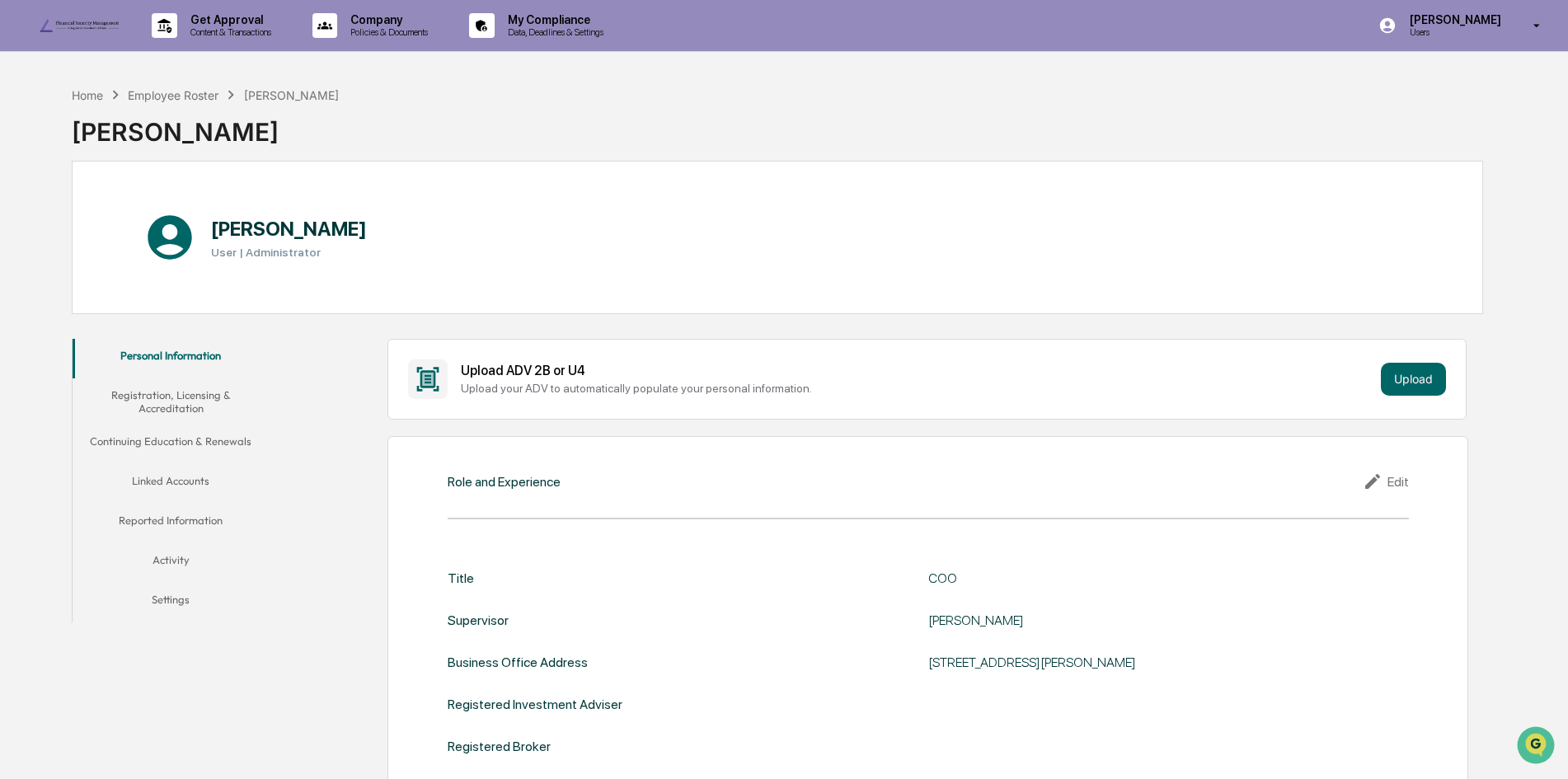
click at [173, 403] on button "Registration, Licensing & Accreditation" at bounding box center [170, 402] width 197 height 47
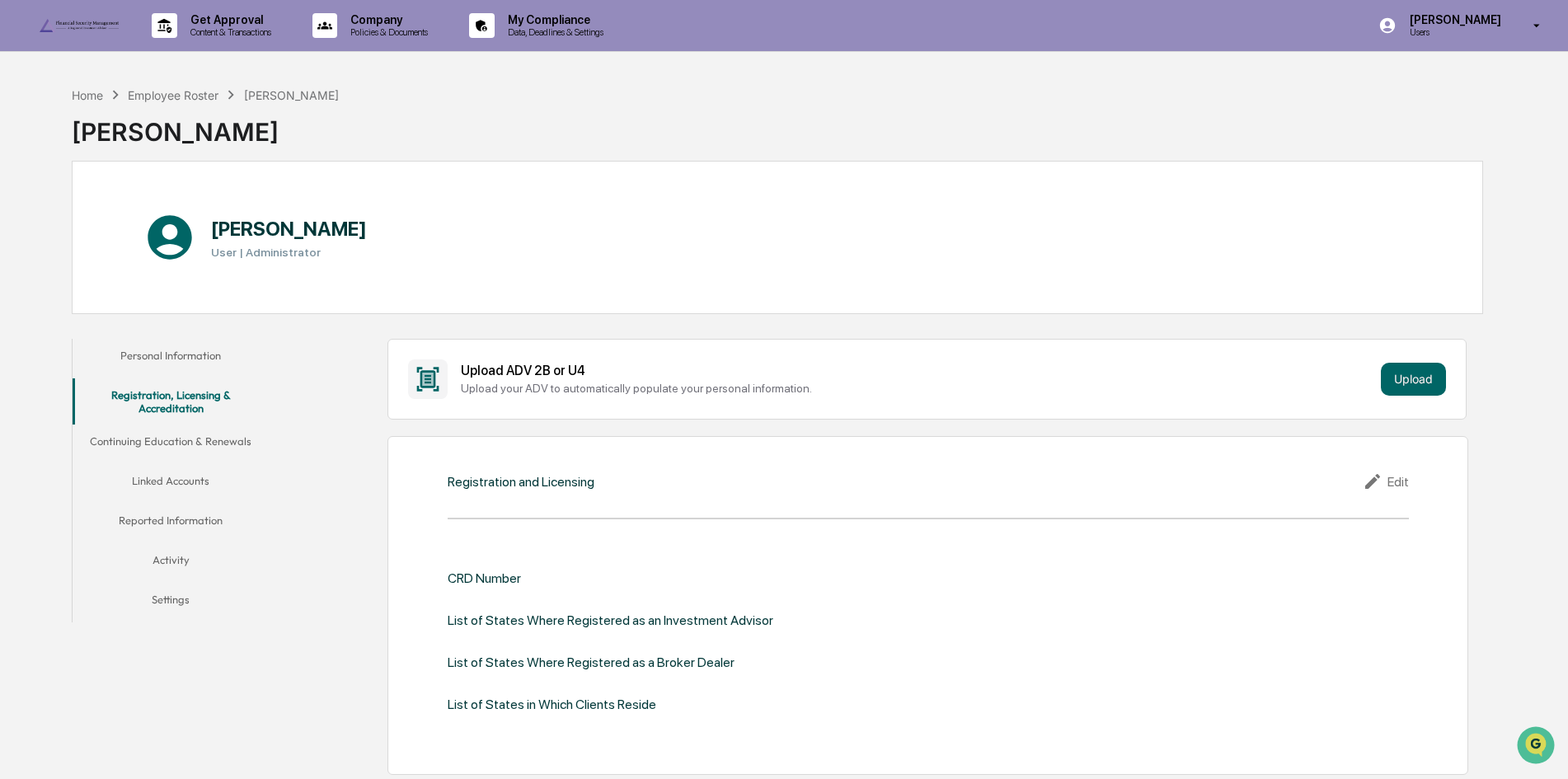
click at [173, 423] on button "Registration, Licensing & Accreditation" at bounding box center [170, 402] width 197 height 47
click at [196, 446] on button "Continuing Education & Renewals" at bounding box center [170, 444] width 197 height 40
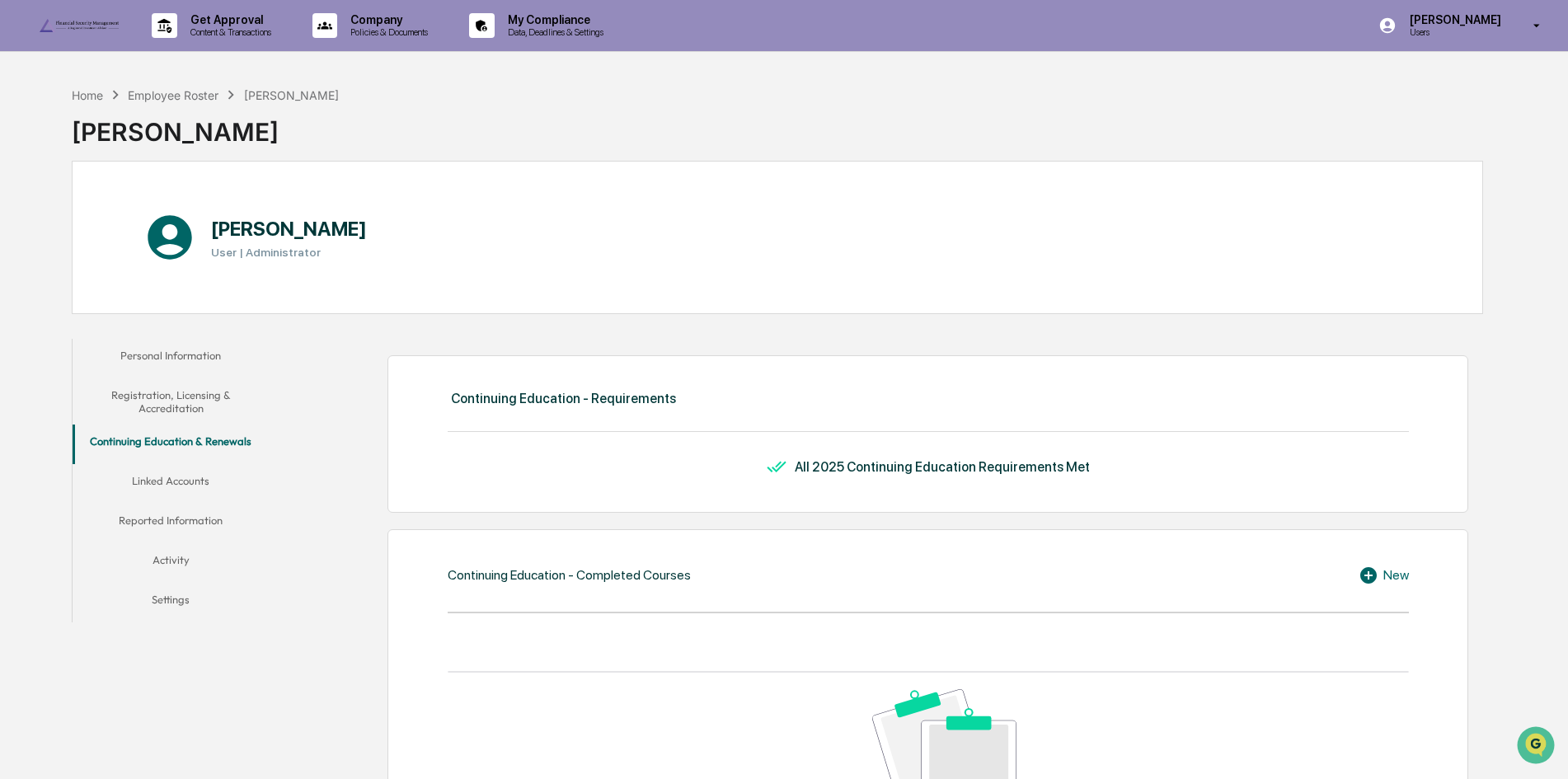
click at [166, 402] on button "Registration, Licensing & Accreditation" at bounding box center [170, 402] width 197 height 47
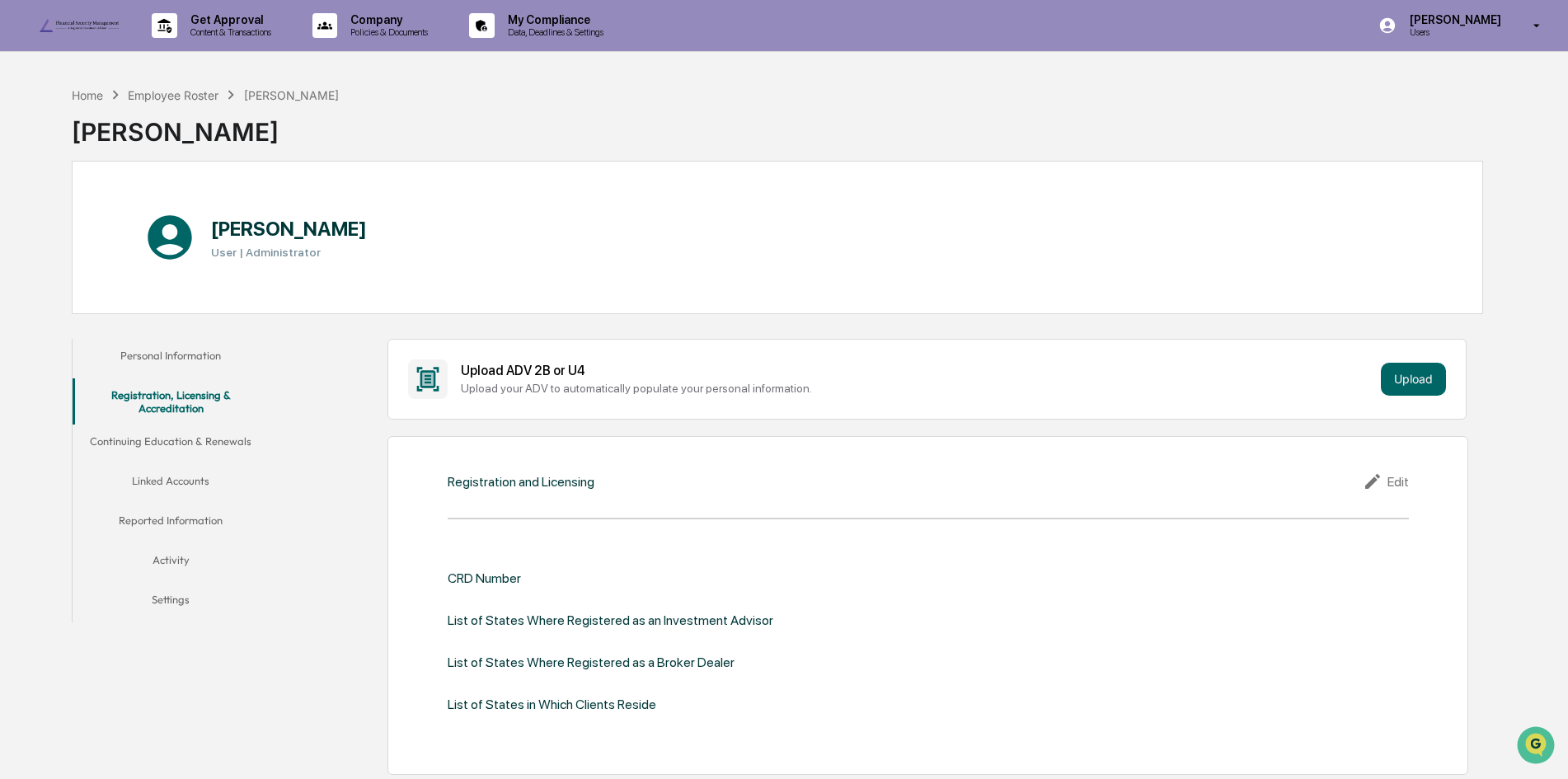
click at [185, 471] on button "Linked Accounts" at bounding box center [170, 484] width 197 height 40
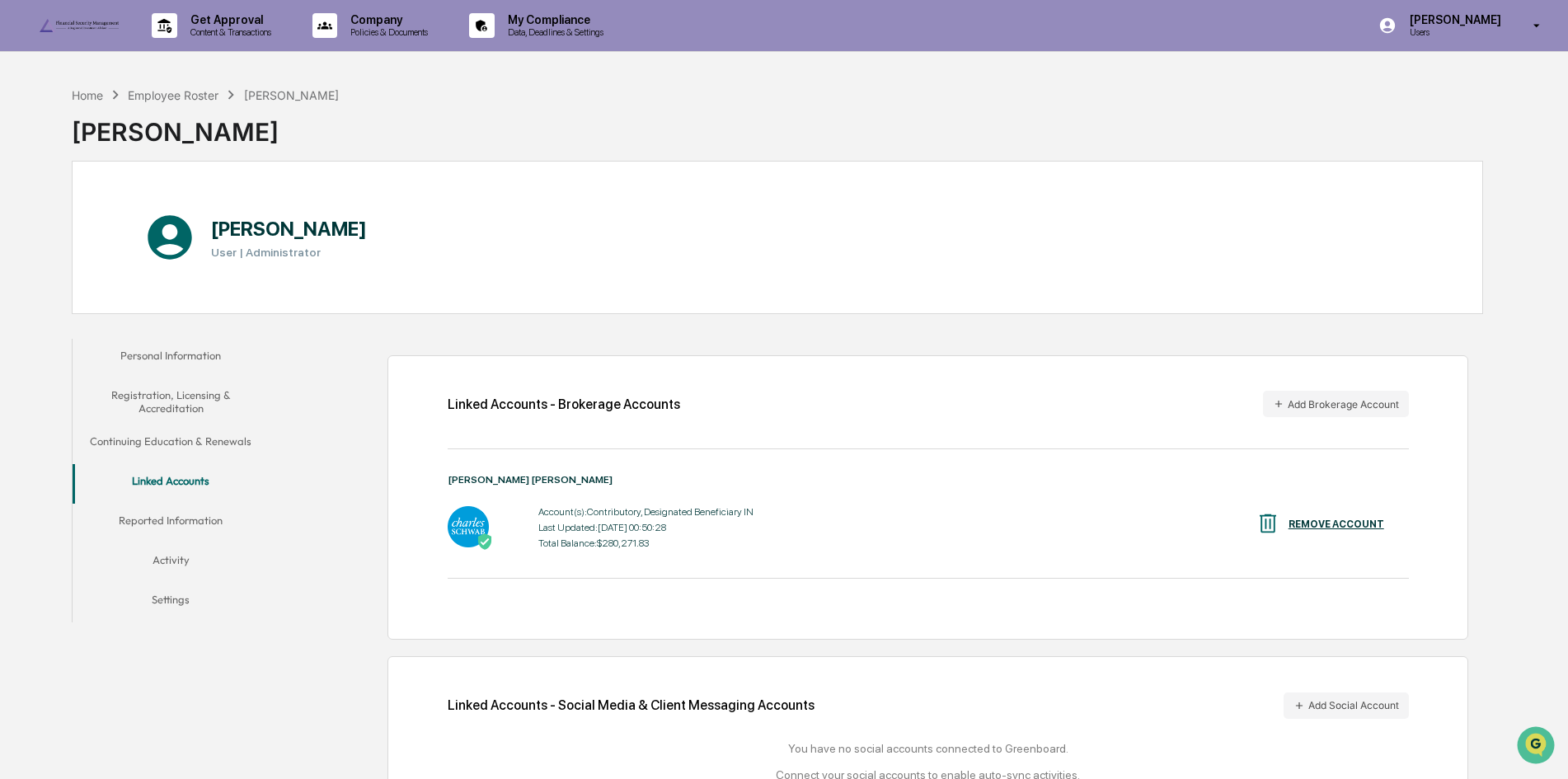
click at [185, 516] on button "Reported Information" at bounding box center [170, 523] width 197 height 40
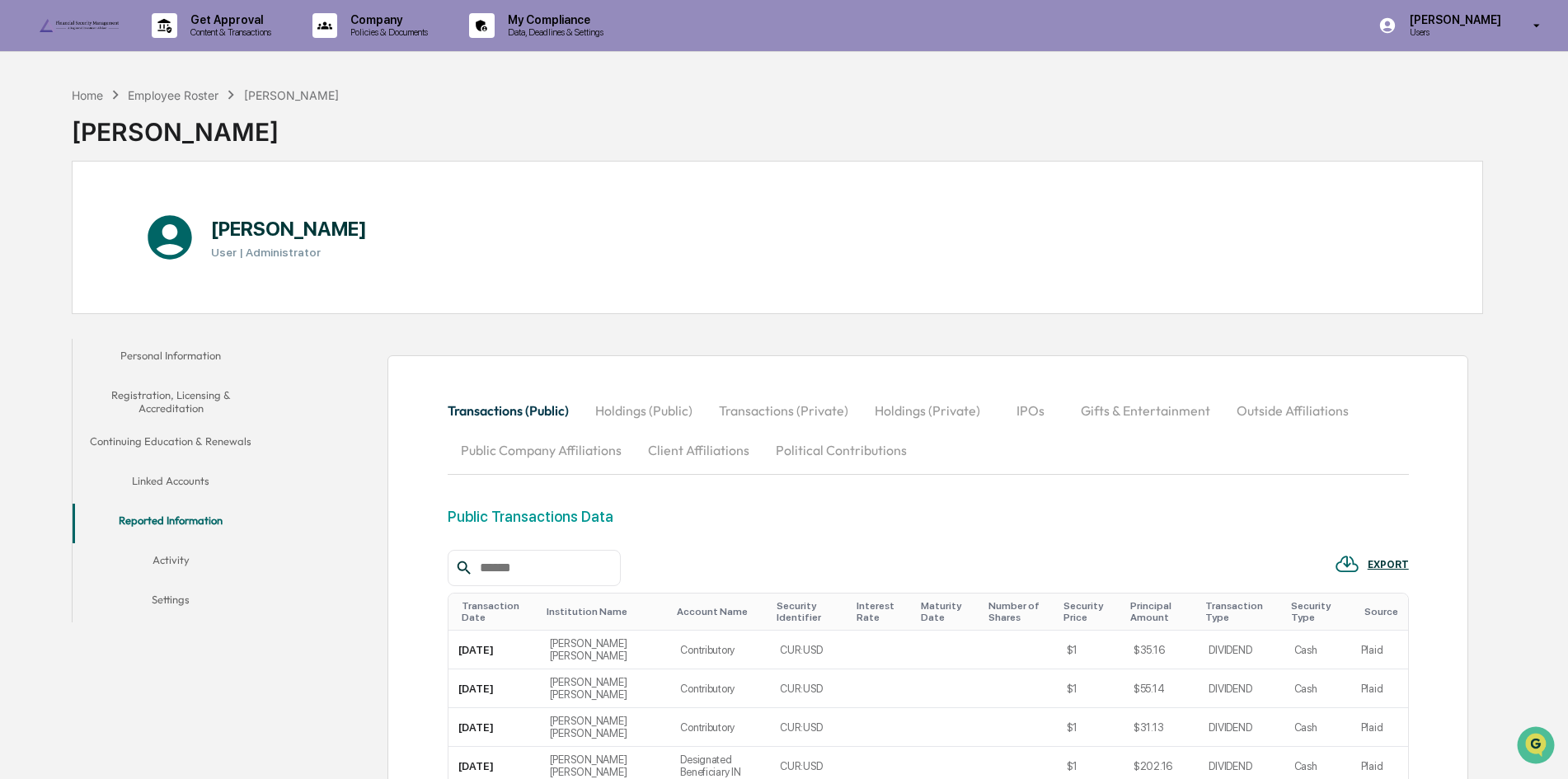
click at [179, 561] on button "Activity" at bounding box center [170, 563] width 197 height 40
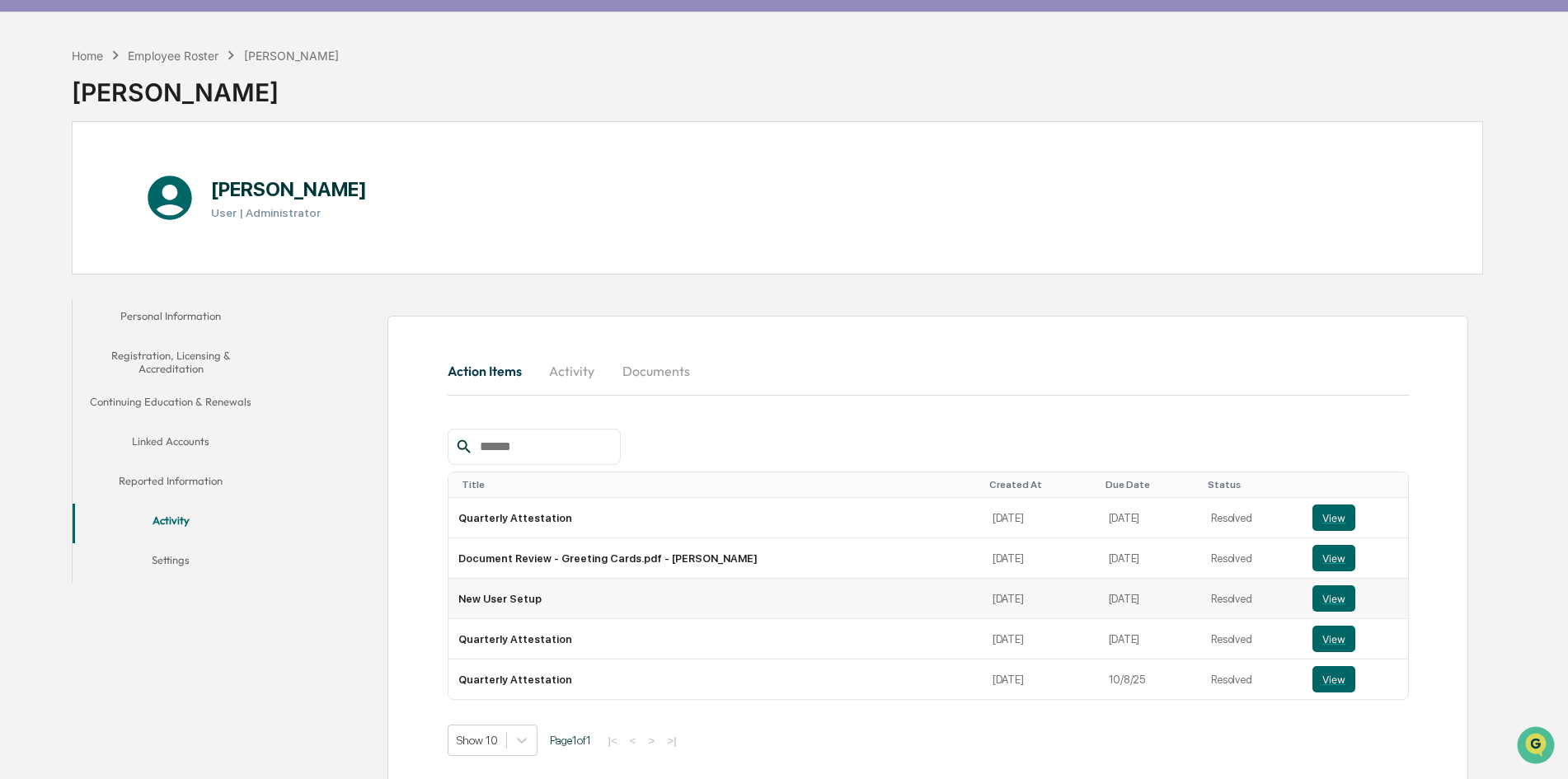
scroll to position [78, 0]
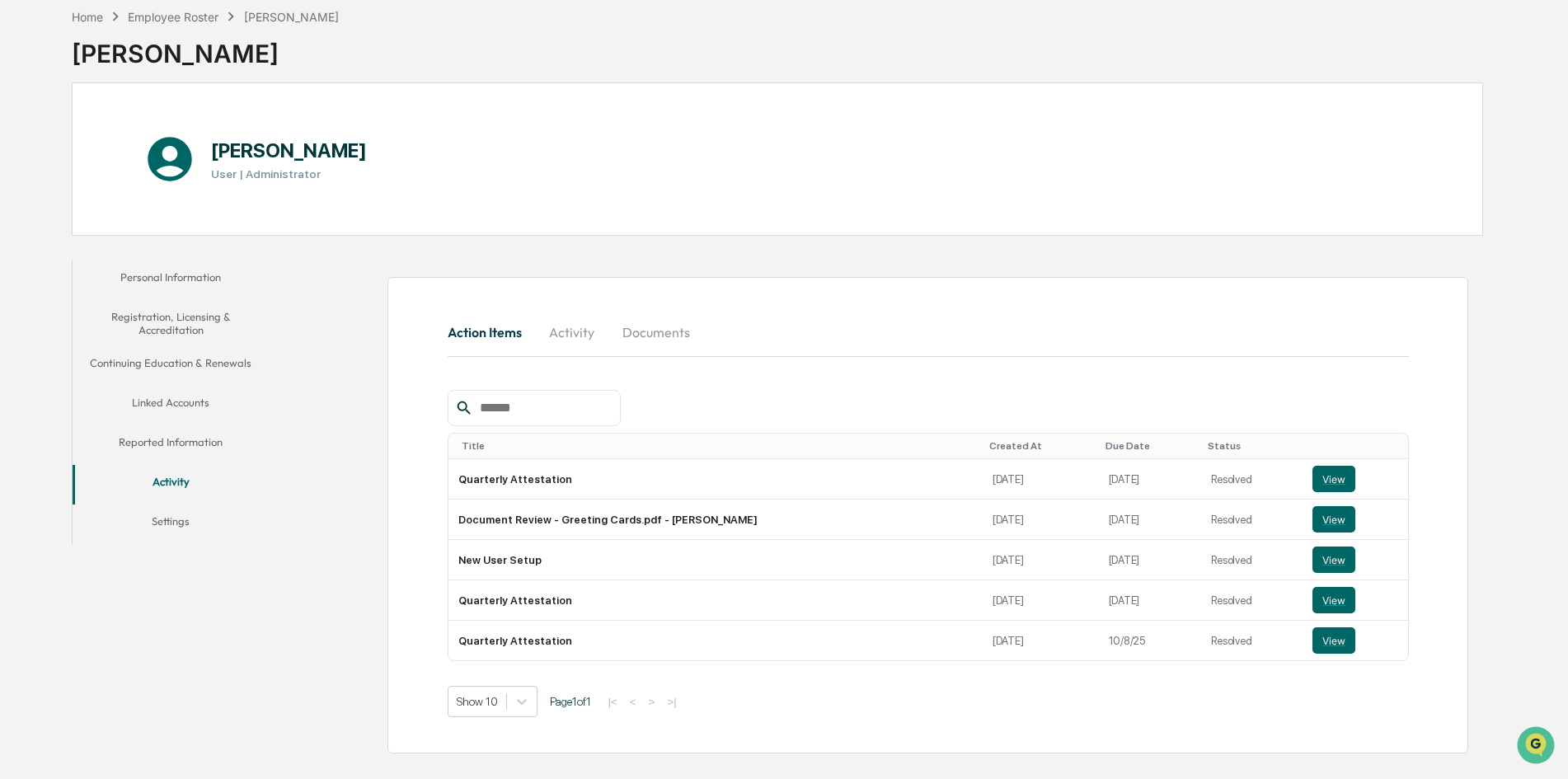
click at [566, 339] on button "Activity" at bounding box center [571, 332] width 74 height 40
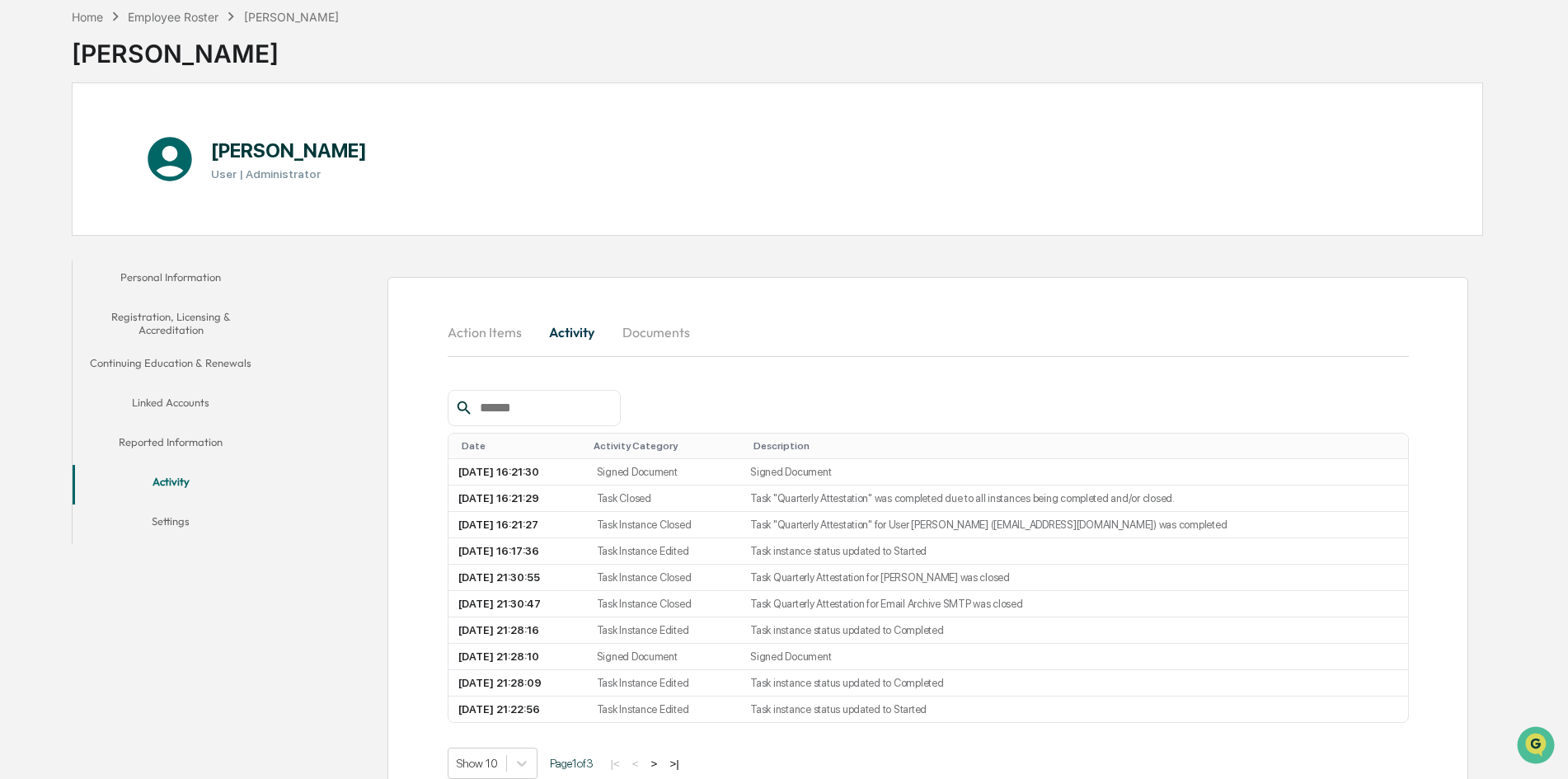
click at [658, 342] on button "Documents" at bounding box center [656, 332] width 94 height 40
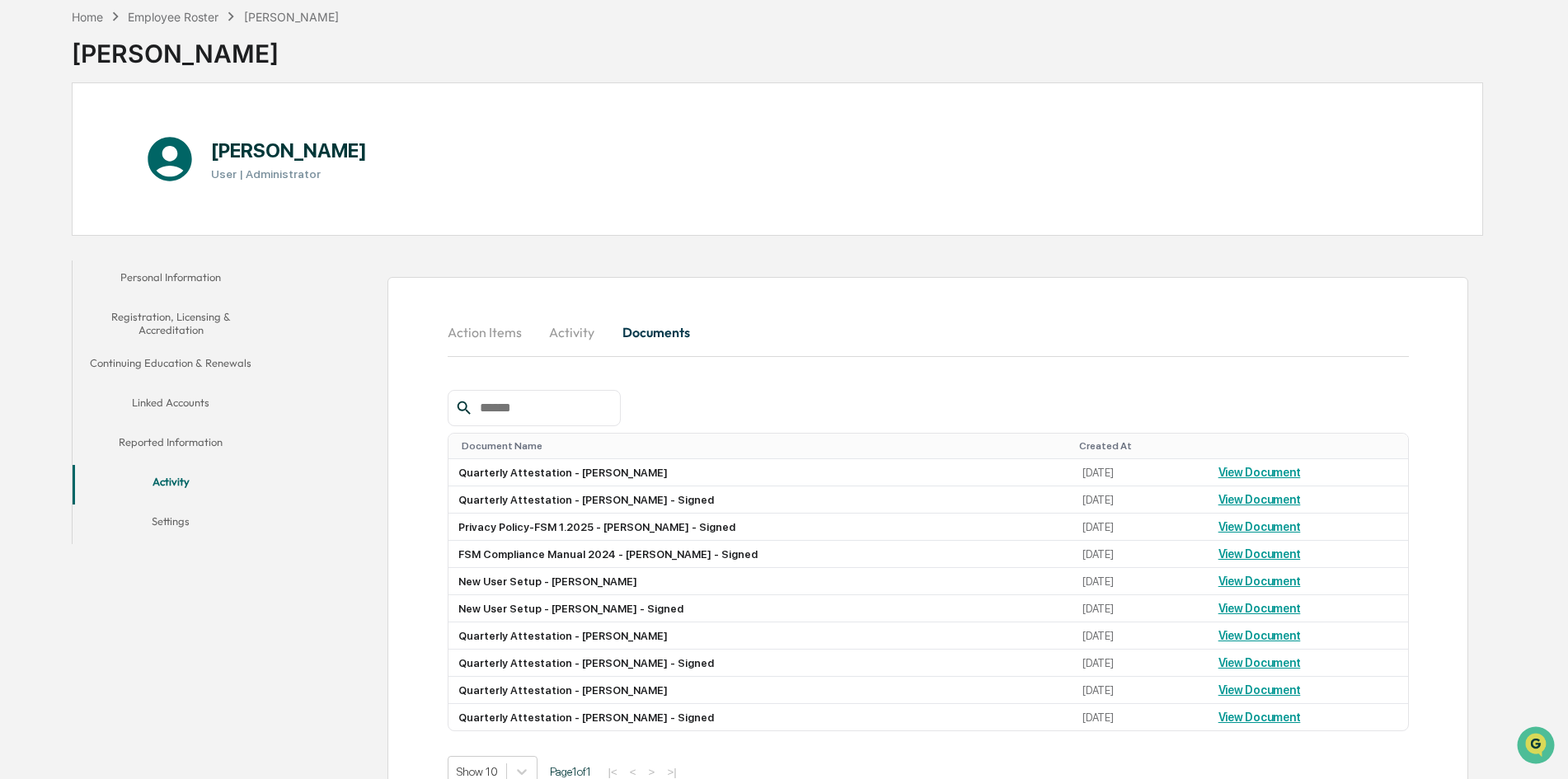
click at [181, 519] on button "Settings" at bounding box center [170, 524] width 197 height 40
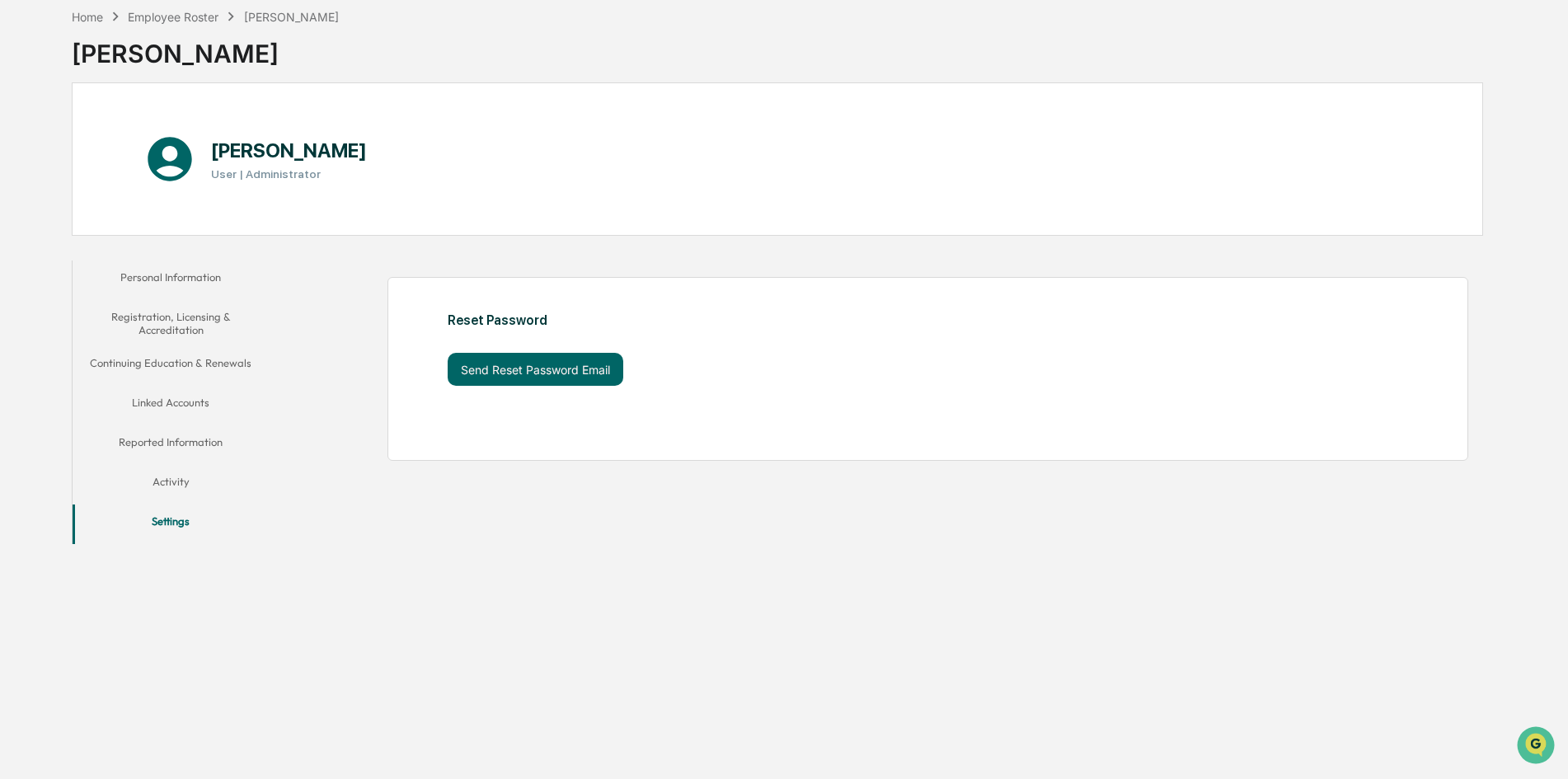
click at [202, 265] on button "Personal Information" at bounding box center [170, 280] width 197 height 40
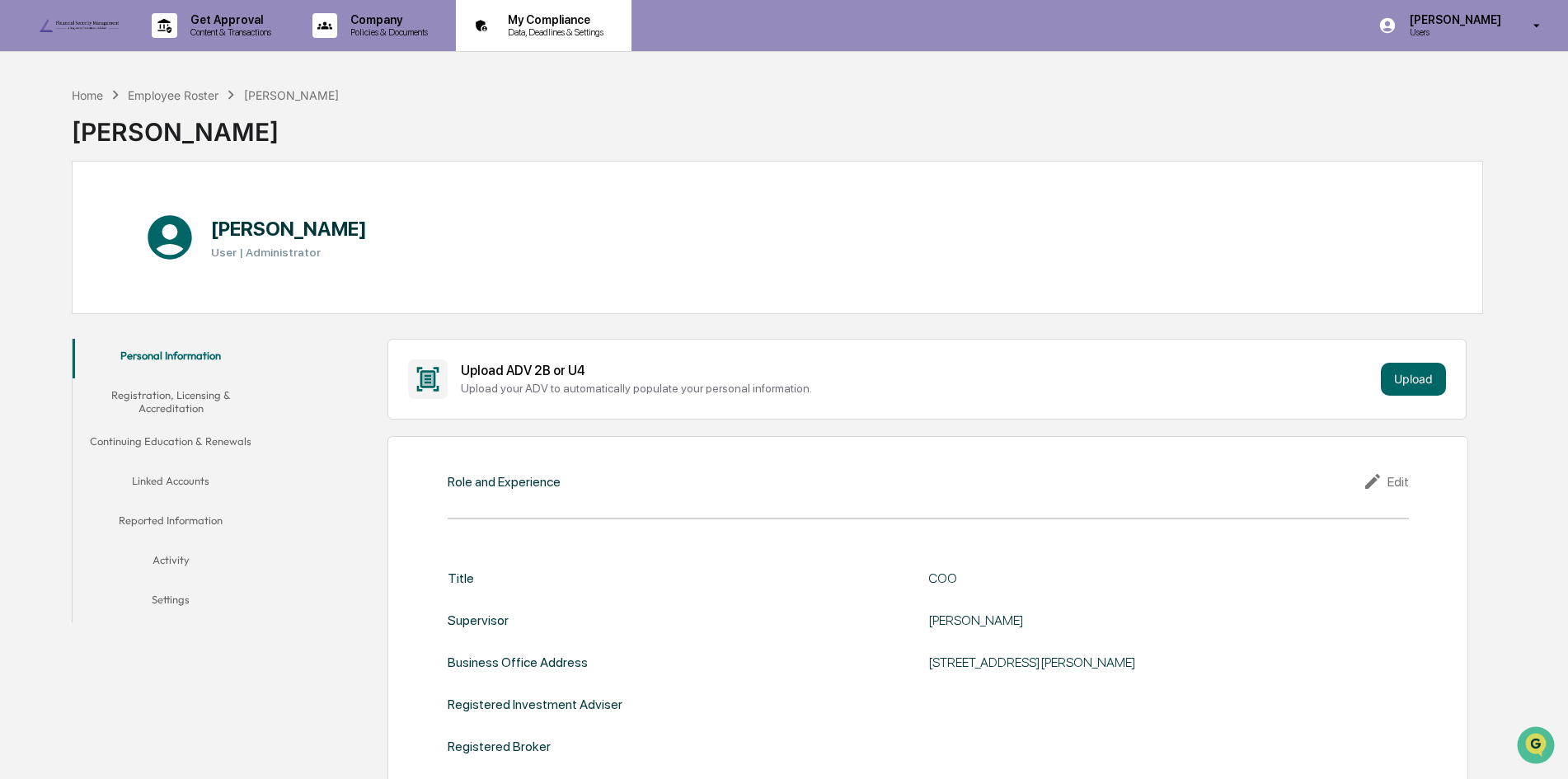
click at [565, 33] on p "Data, Deadlines & Settings" at bounding box center [553, 32] width 117 height 11
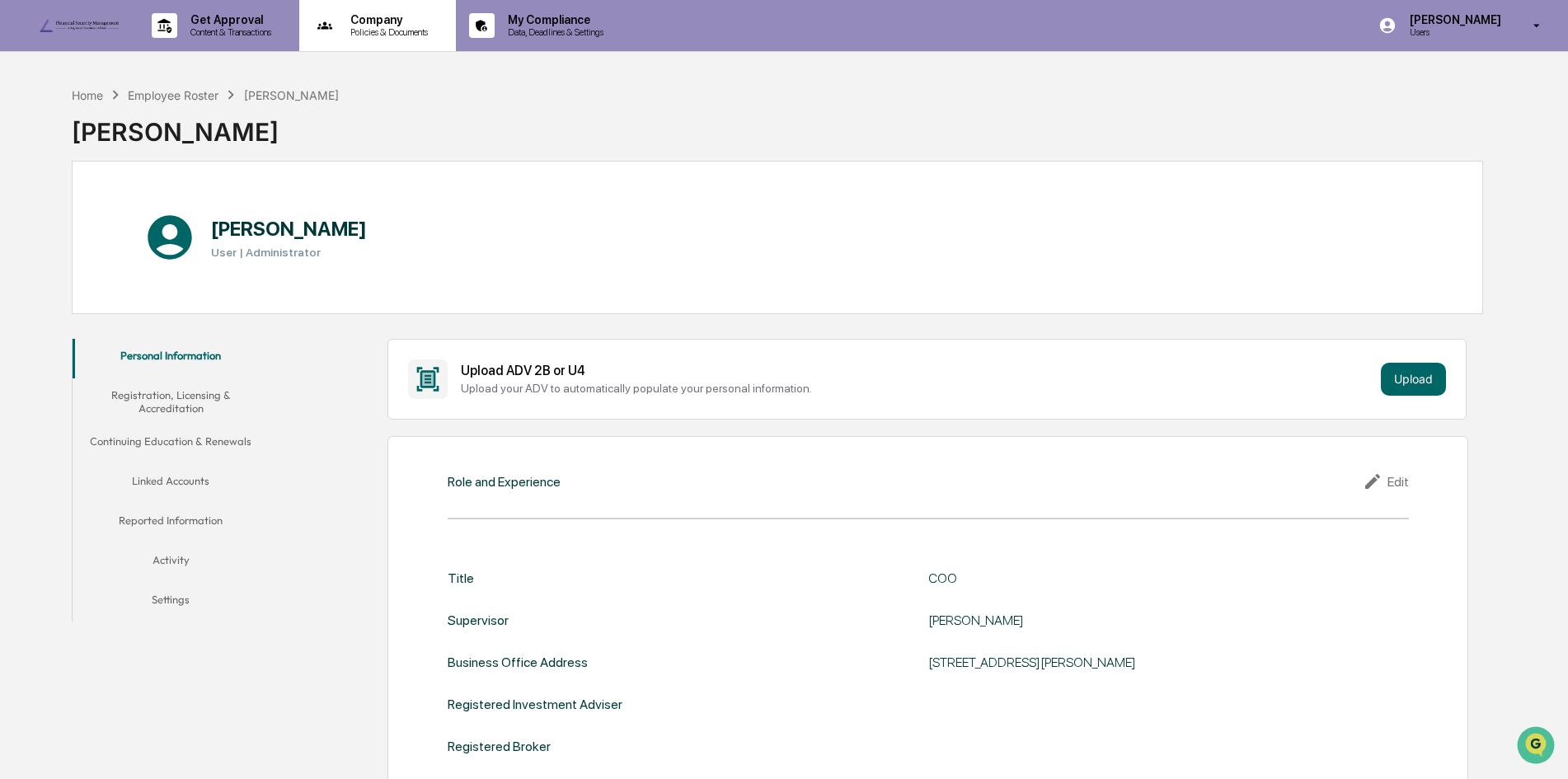
click at [378, 33] on p "Policies & Documents" at bounding box center [386, 32] width 99 height 11
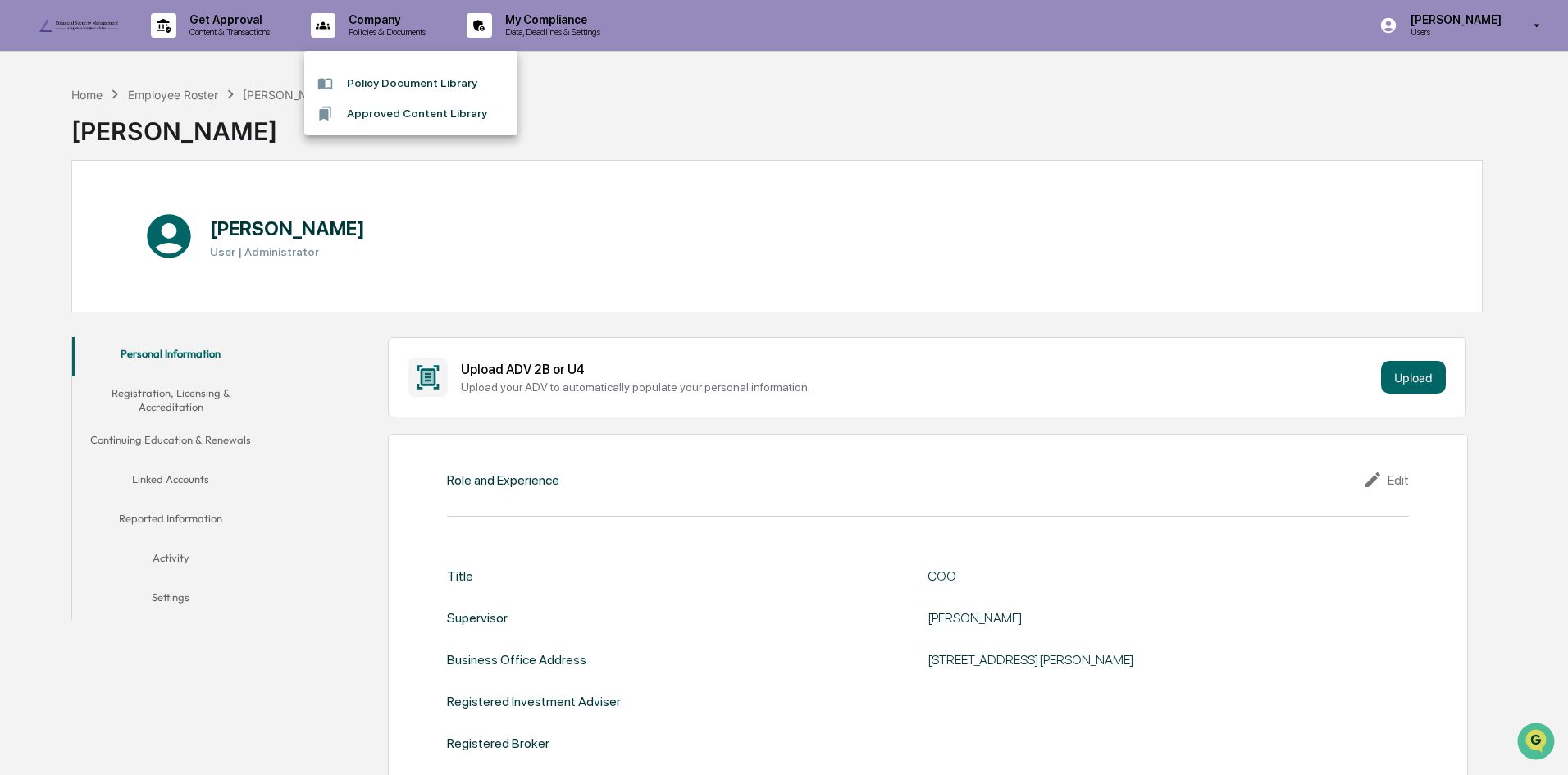
click at [412, 84] on li "Policy Document Library" at bounding box center [411, 83] width 213 height 30
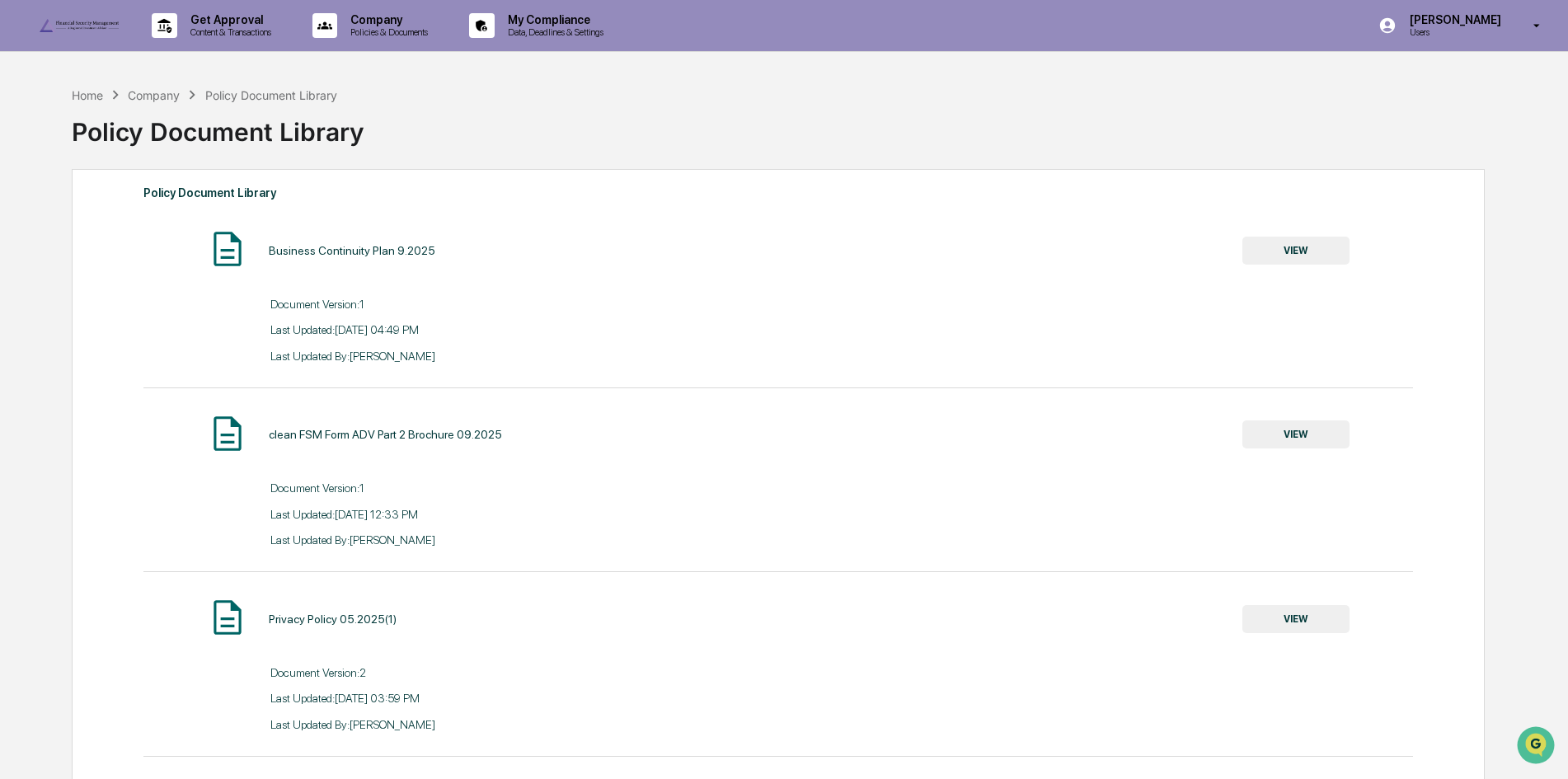
click at [70, 26] on img at bounding box center [79, 25] width 79 height 13
